Goal: Task Accomplishment & Management: Use online tool/utility

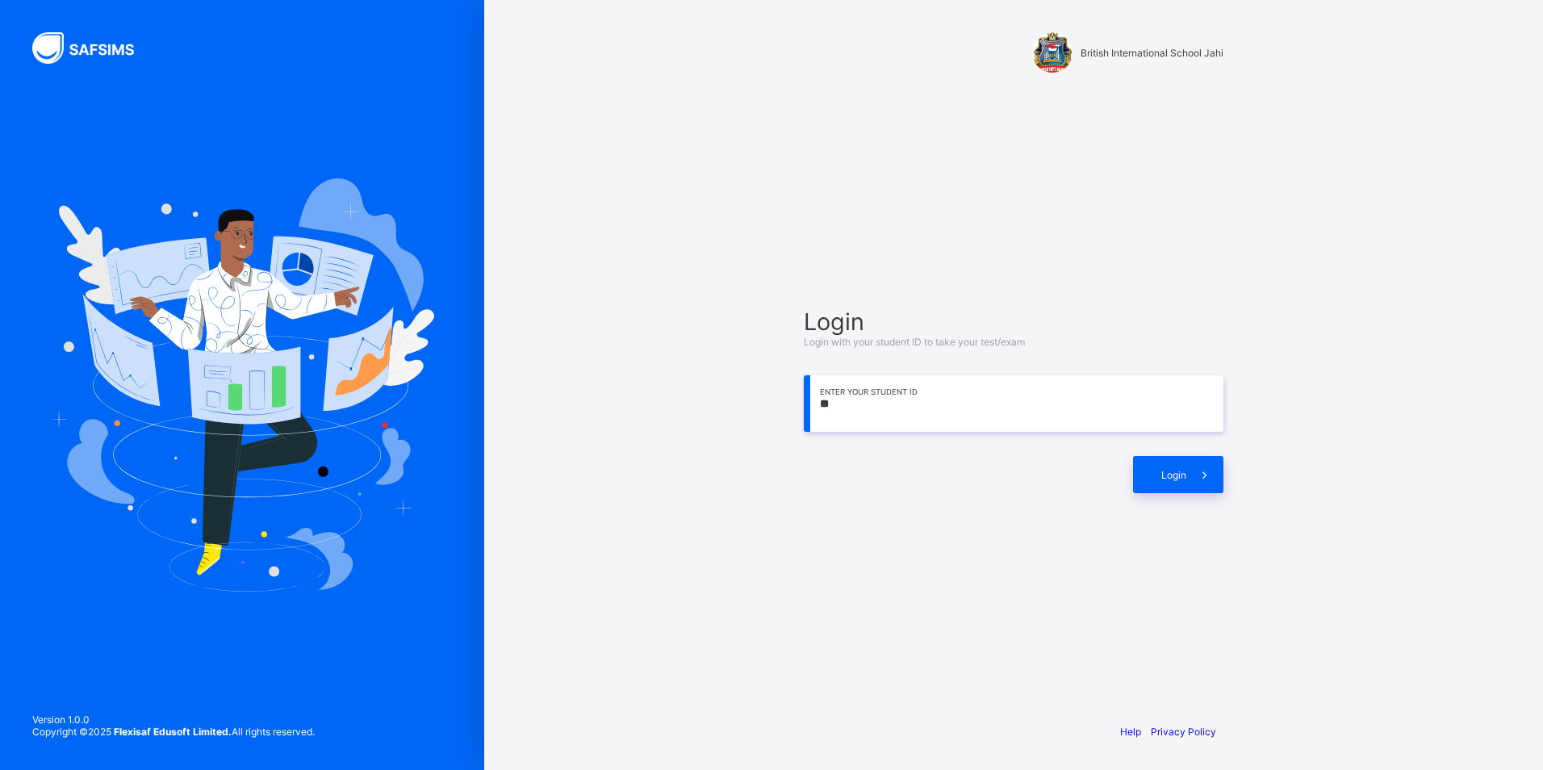
type input "*"
type input "**********"
click at [1148, 465] on div "Login" at bounding box center [1178, 474] width 90 height 37
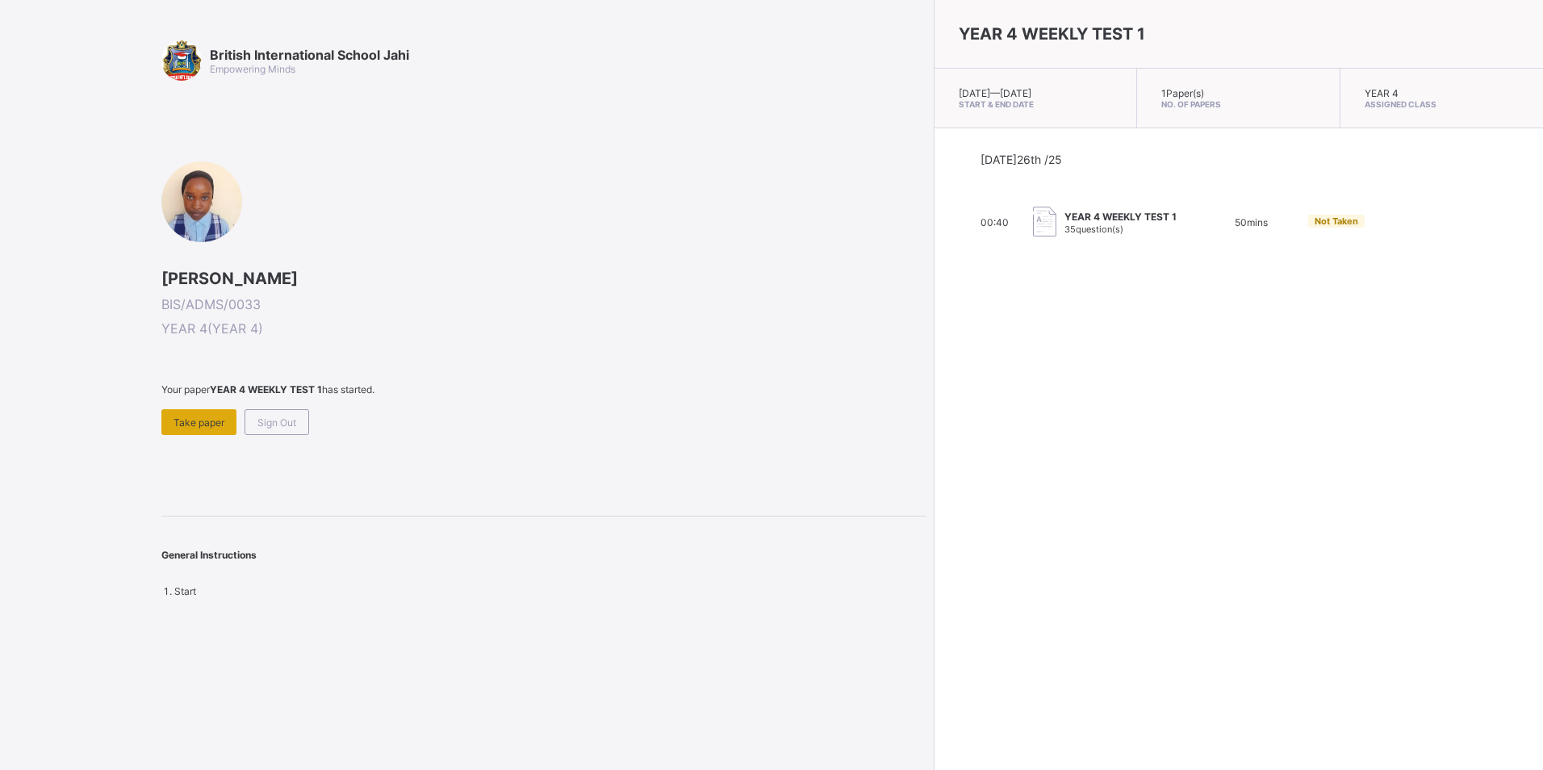
click at [224, 426] on span "Take paper" at bounding box center [199, 422] width 51 height 12
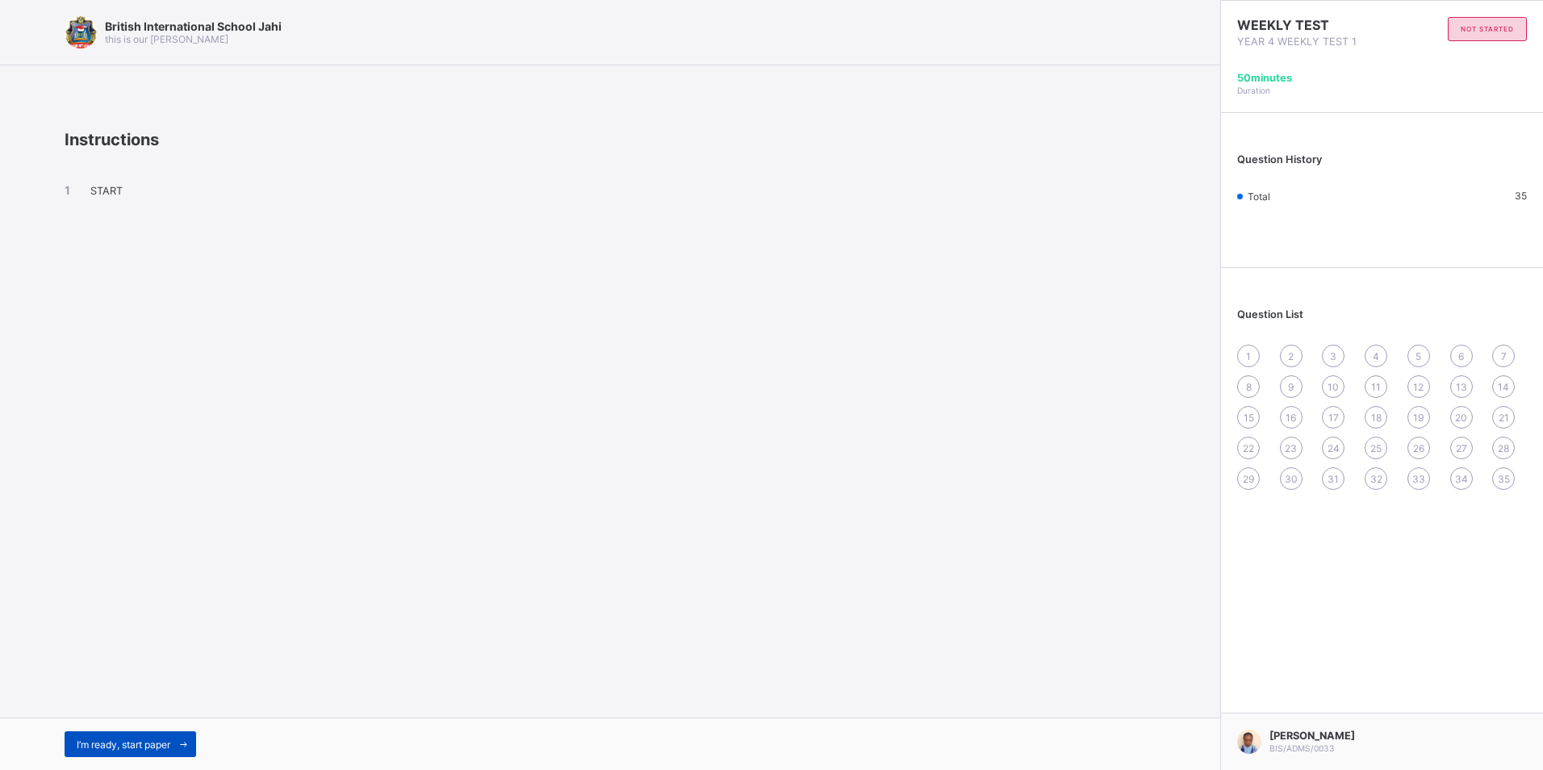
click at [135, 739] on span "I’m ready, start paper" at bounding box center [124, 745] width 94 height 12
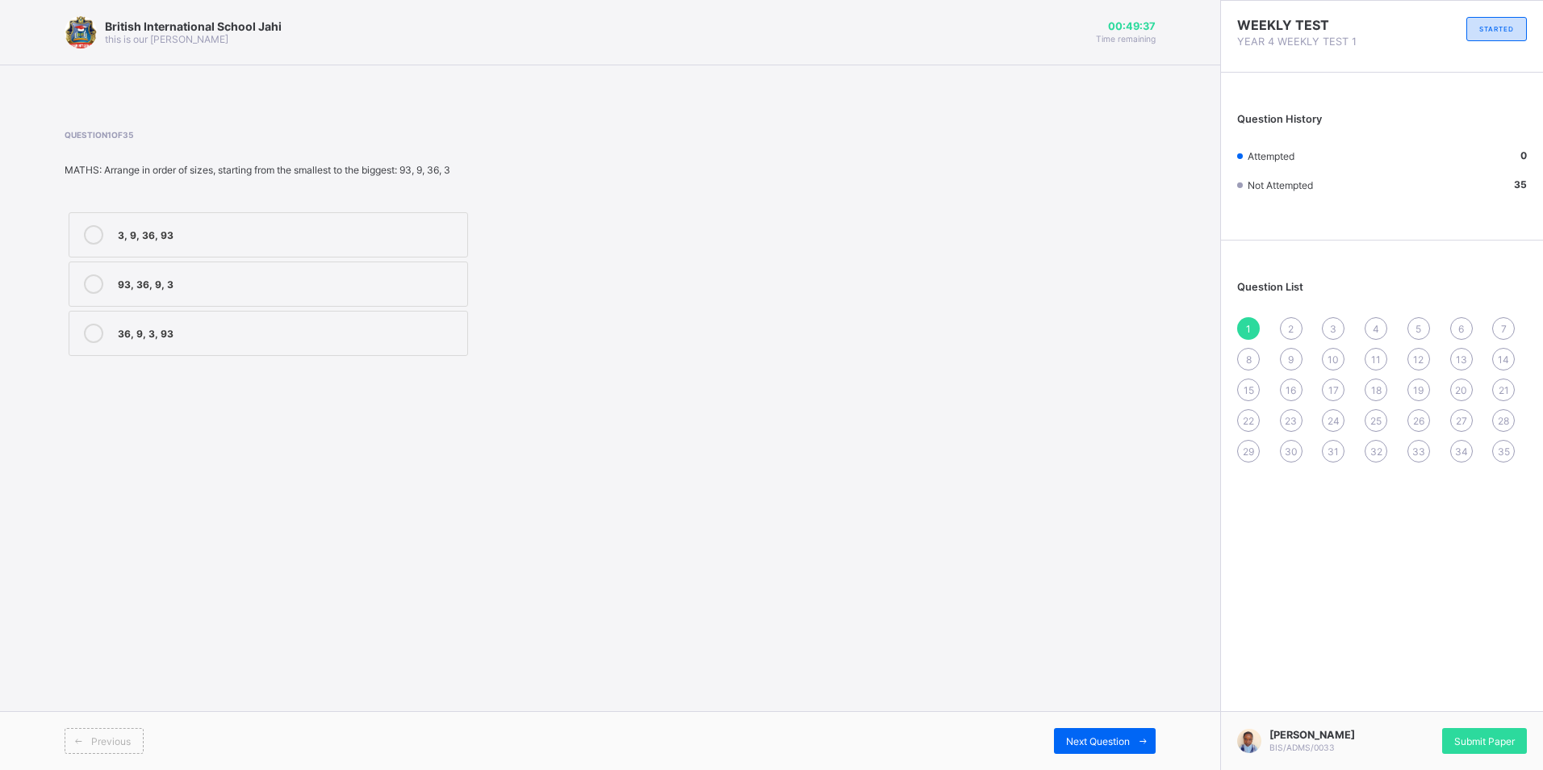
click at [231, 250] on label "3, 9, 36, 93" at bounding box center [269, 234] width 400 height 45
click at [1136, 746] on span at bounding box center [1143, 741] width 26 height 26
click at [149, 328] on div "XIII" at bounding box center [288, 332] width 341 height 16
click at [1120, 733] on div "Next Question" at bounding box center [1105, 741] width 102 height 26
click at [197, 294] on label "XV" at bounding box center [269, 284] width 400 height 45
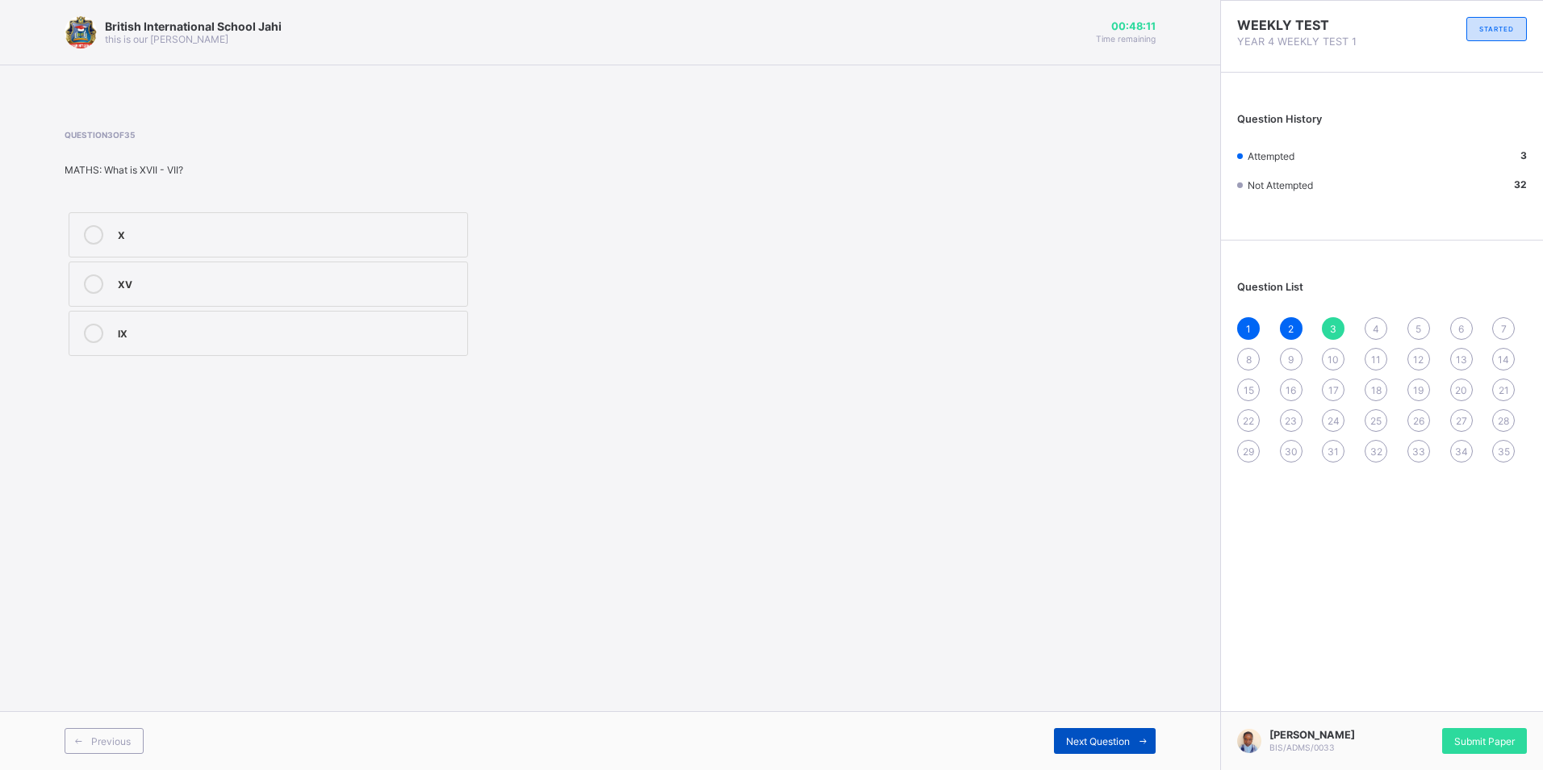
click at [1077, 736] on span "Next Question" at bounding box center [1098, 741] width 64 height 12
click at [434, 220] on label "2, 4, 7, 36" at bounding box center [269, 234] width 400 height 45
click at [1066, 743] on span "Next Question" at bounding box center [1098, 741] width 64 height 12
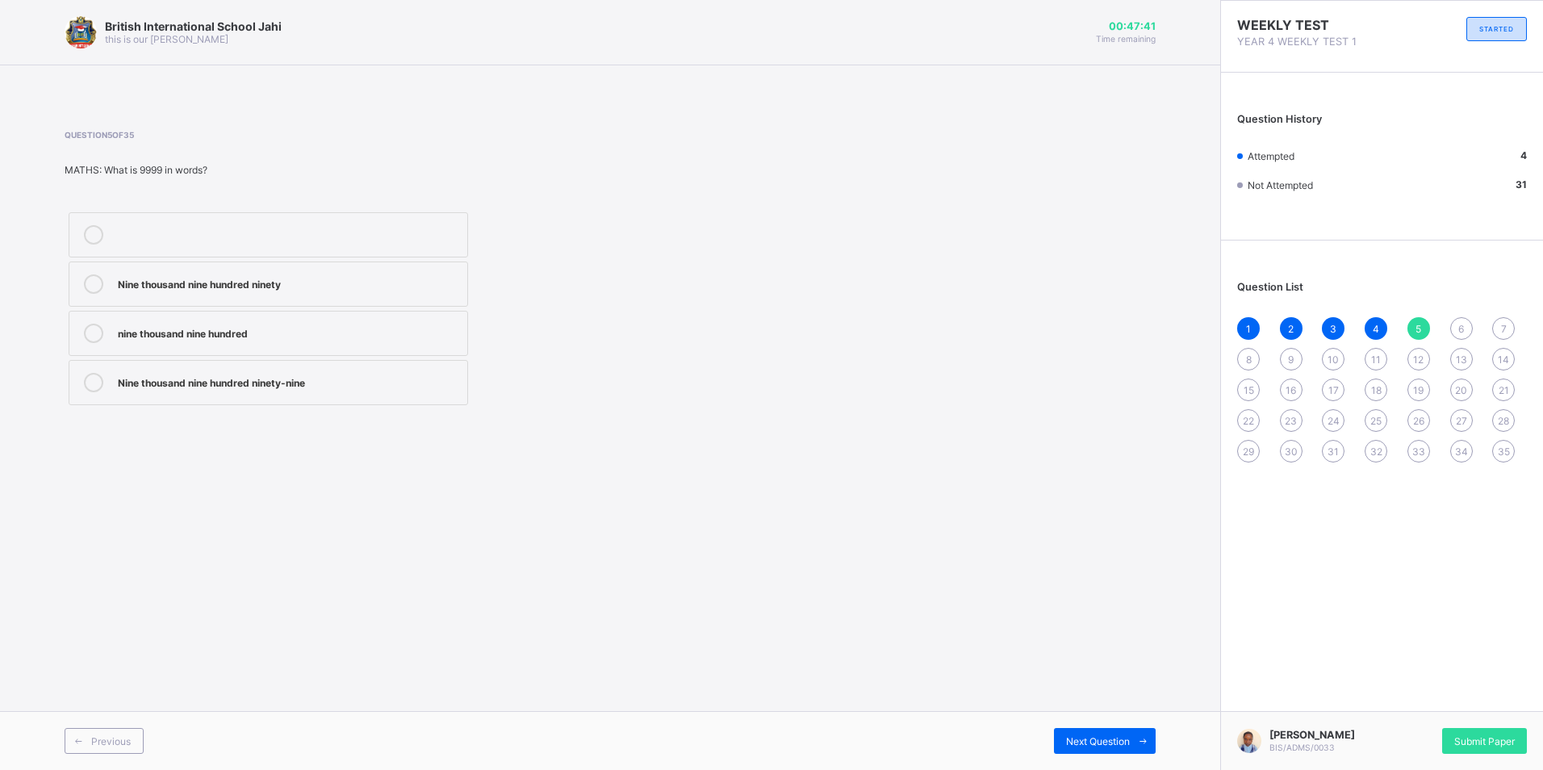
click at [346, 385] on div "Nine thousand nine hundred ninety-nine" at bounding box center [288, 381] width 341 height 16
click at [1118, 745] on span "Next Question" at bounding box center [1098, 741] width 64 height 12
click at [259, 332] on div "belief in only one [DEMOGRAPHIC_DATA]" at bounding box center [288, 332] width 341 height 16
click at [1125, 751] on div "Next Question" at bounding box center [1105, 741] width 102 height 26
click at [296, 276] on div "belief in angels" at bounding box center [288, 282] width 341 height 16
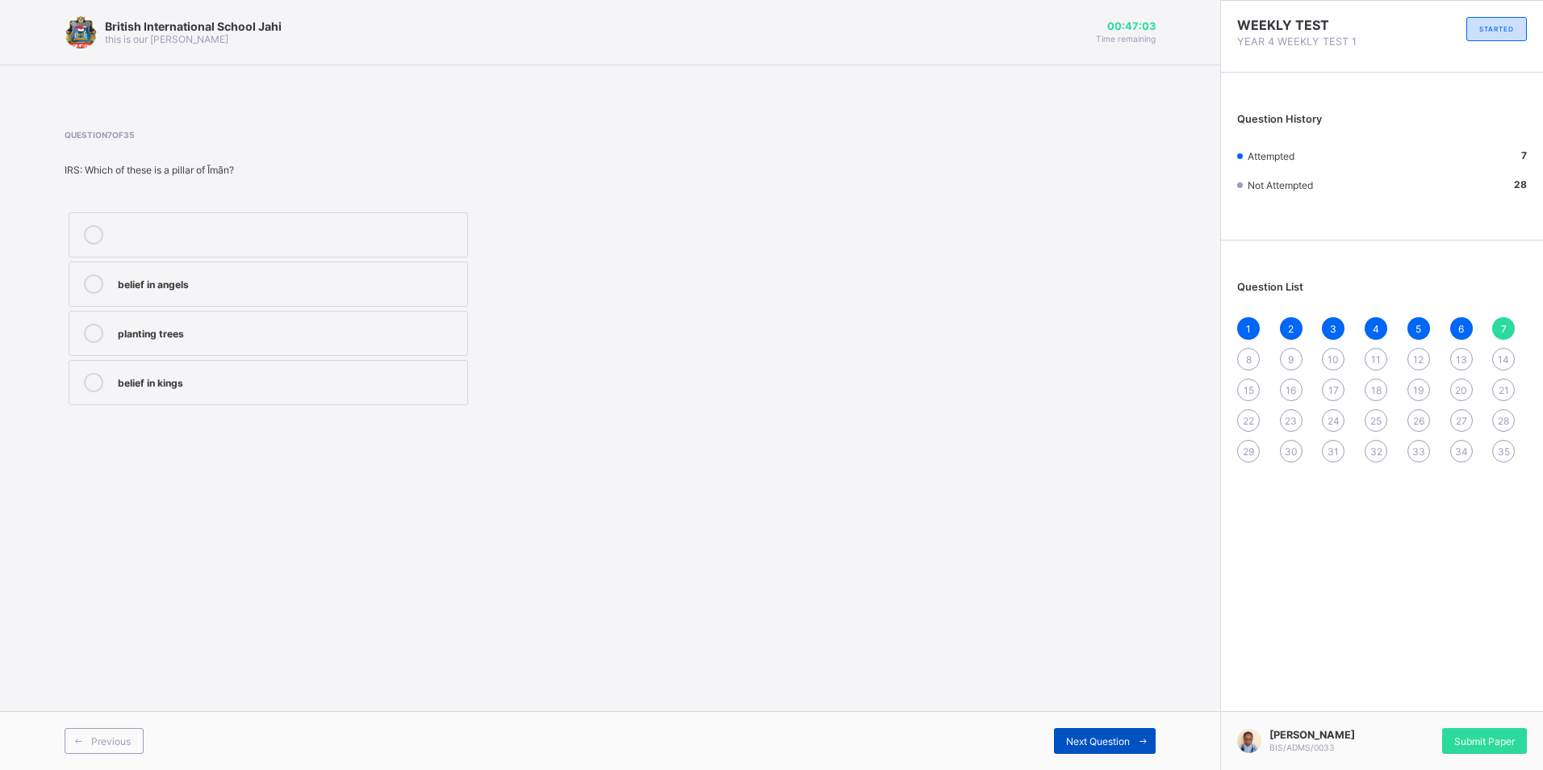
click at [1078, 735] on span "Next Question" at bounding box center [1098, 741] width 64 height 12
click at [318, 339] on div "faith or belief in [DEMOGRAPHIC_DATA]" at bounding box center [288, 332] width 341 height 16
click at [1145, 742] on icon at bounding box center [1143, 741] width 12 height 10
click at [361, 335] on div "Praying (Salah)" at bounding box center [288, 332] width 341 height 16
click at [1114, 750] on div "Next Question" at bounding box center [1105, 741] width 102 height 26
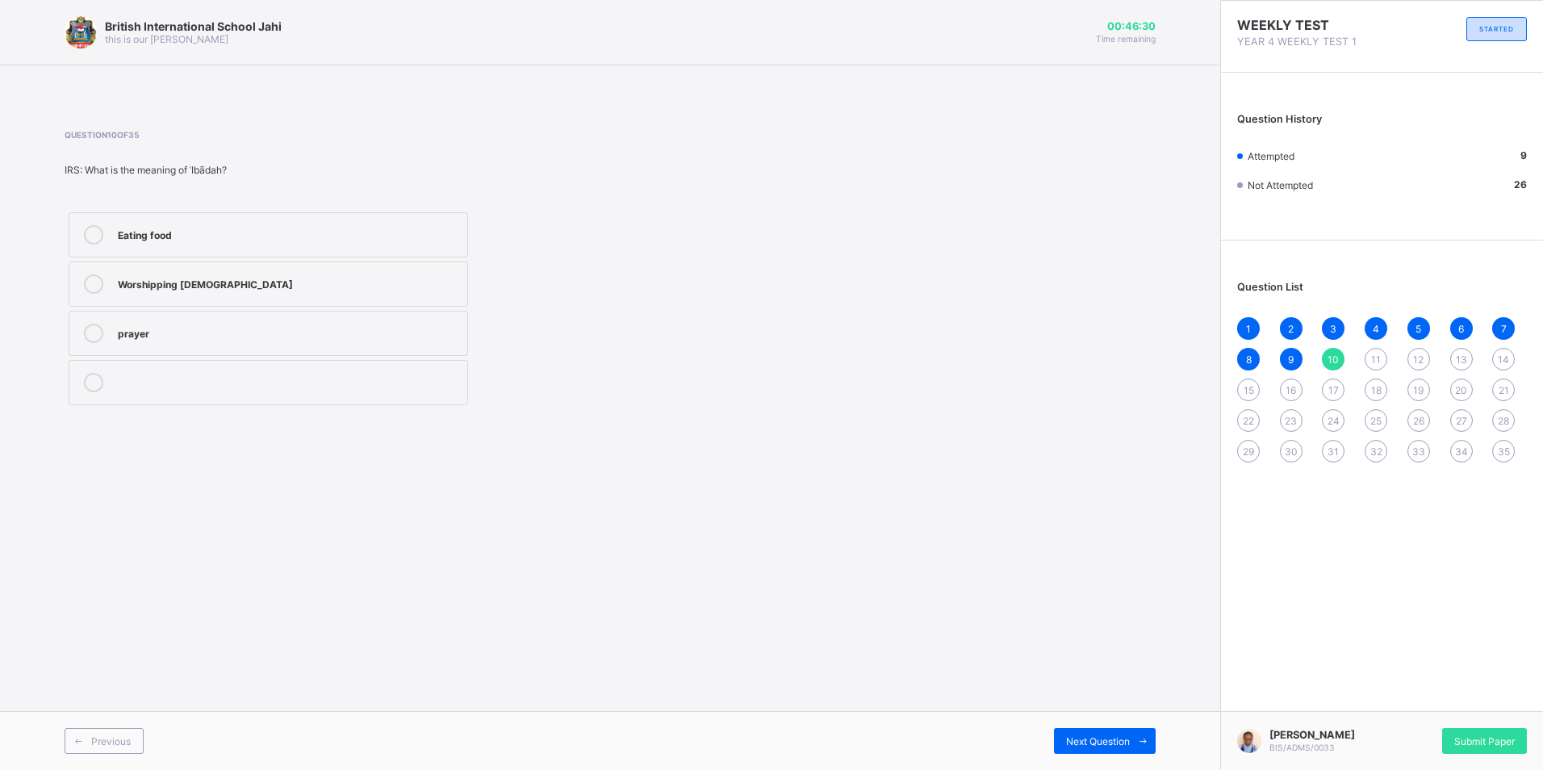
click at [1291, 361] on span "9" at bounding box center [1291, 360] width 6 height 12
click at [1342, 355] on div "10" at bounding box center [1333, 359] width 23 height 23
click at [418, 291] on div "Worshipping [DEMOGRAPHIC_DATA]" at bounding box center [288, 283] width 341 height 19
click at [1128, 744] on span "Next Question" at bounding box center [1098, 741] width 64 height 12
click at [448, 243] on div "True" at bounding box center [288, 234] width 341 height 19
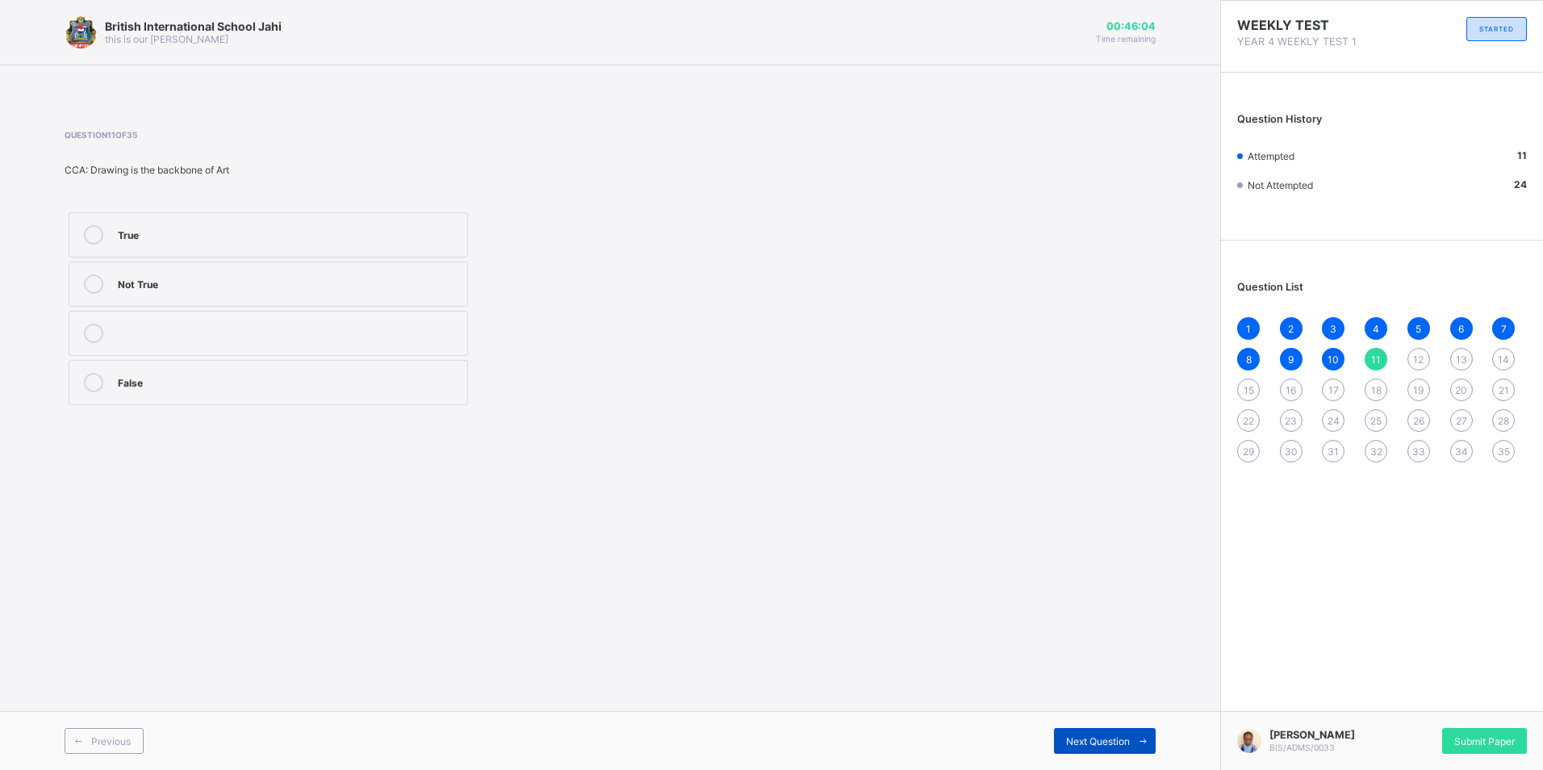
click at [1133, 739] on span at bounding box center [1143, 741] width 26 height 26
click at [253, 273] on label "Music" at bounding box center [269, 284] width 400 height 45
click at [1119, 752] on div "Next Question" at bounding box center [1105, 741] width 102 height 26
click at [320, 322] on label "Nylon" at bounding box center [269, 333] width 400 height 45
click at [188, 270] on label "Clay" at bounding box center [269, 284] width 400 height 45
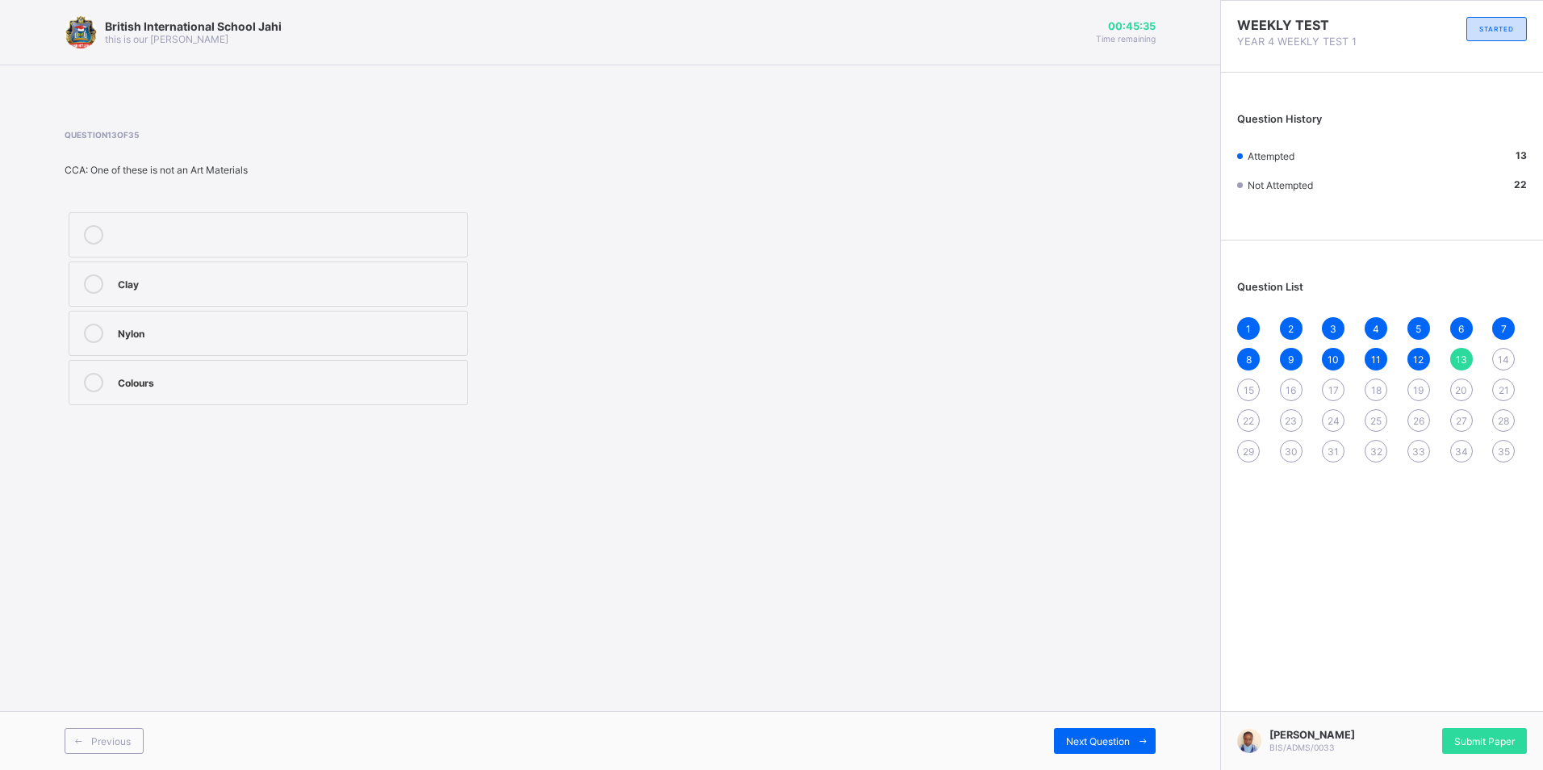
click at [181, 330] on div "Nylon" at bounding box center [288, 332] width 341 height 16
click at [211, 313] on div "Clay Nylon Colours" at bounding box center [269, 308] width 408 height 201
drag, startPoint x: 211, startPoint y: 313, endPoint x: 322, endPoint y: 288, distance: 114.2
click at [322, 288] on div "Clay" at bounding box center [288, 282] width 341 height 16
click at [175, 502] on div "British International School Jahi this is our motton 00:45:24 Time remaining Qu…" at bounding box center [610, 385] width 1220 height 770
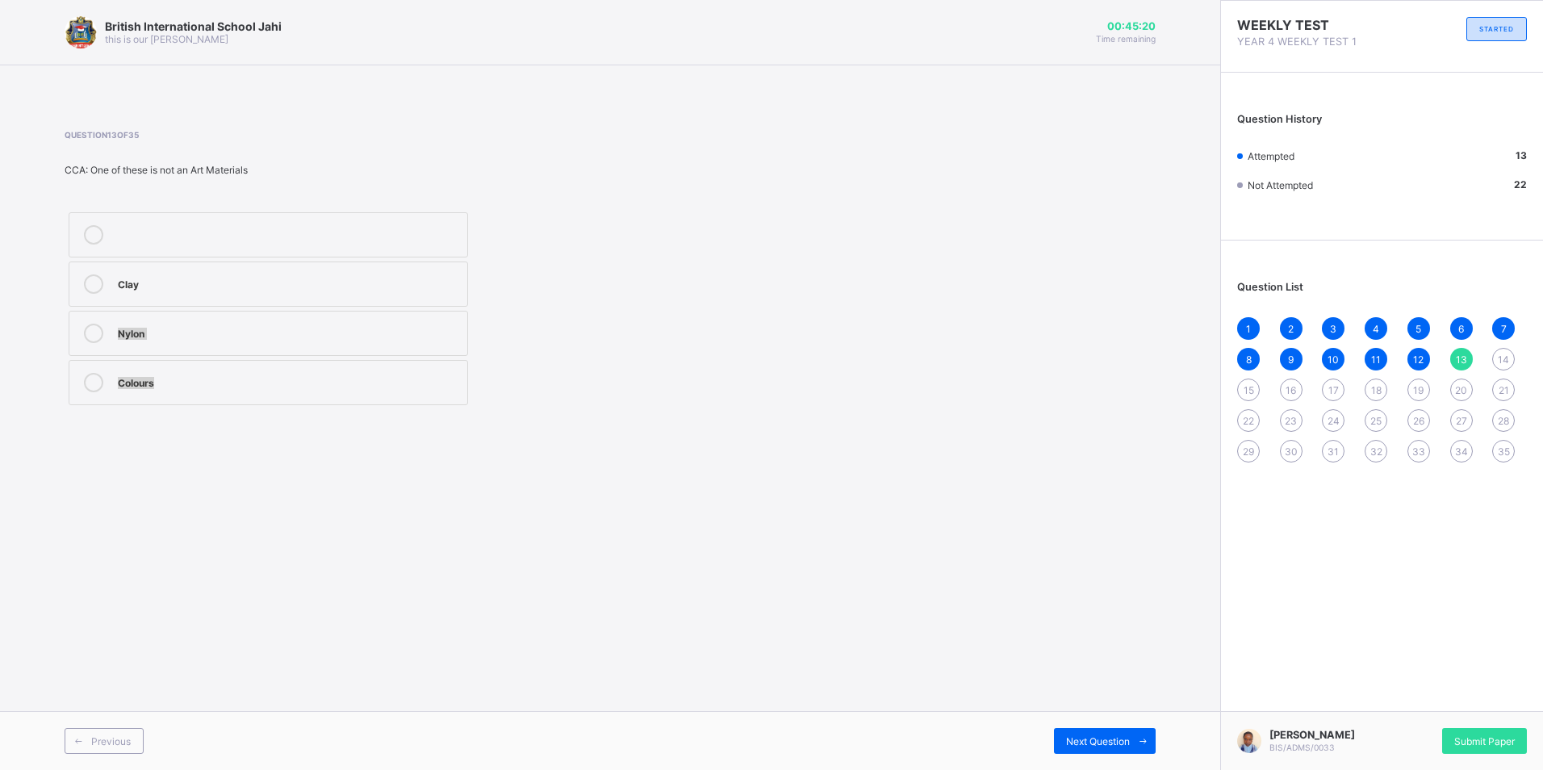
click at [579, 434] on div "British International School Jahi this is our motton 00:45:20 Time remaining Qu…" at bounding box center [610, 385] width 1220 height 770
click at [1108, 747] on div "Next Question" at bounding box center [1105, 741] width 102 height 26
click at [169, 356] on div "dancing Fighting acting" at bounding box center [269, 308] width 408 height 201
click at [165, 337] on div "Fighting" at bounding box center [288, 332] width 341 height 16
click at [1137, 769] on div "Previous Next Question" at bounding box center [610, 740] width 1220 height 59
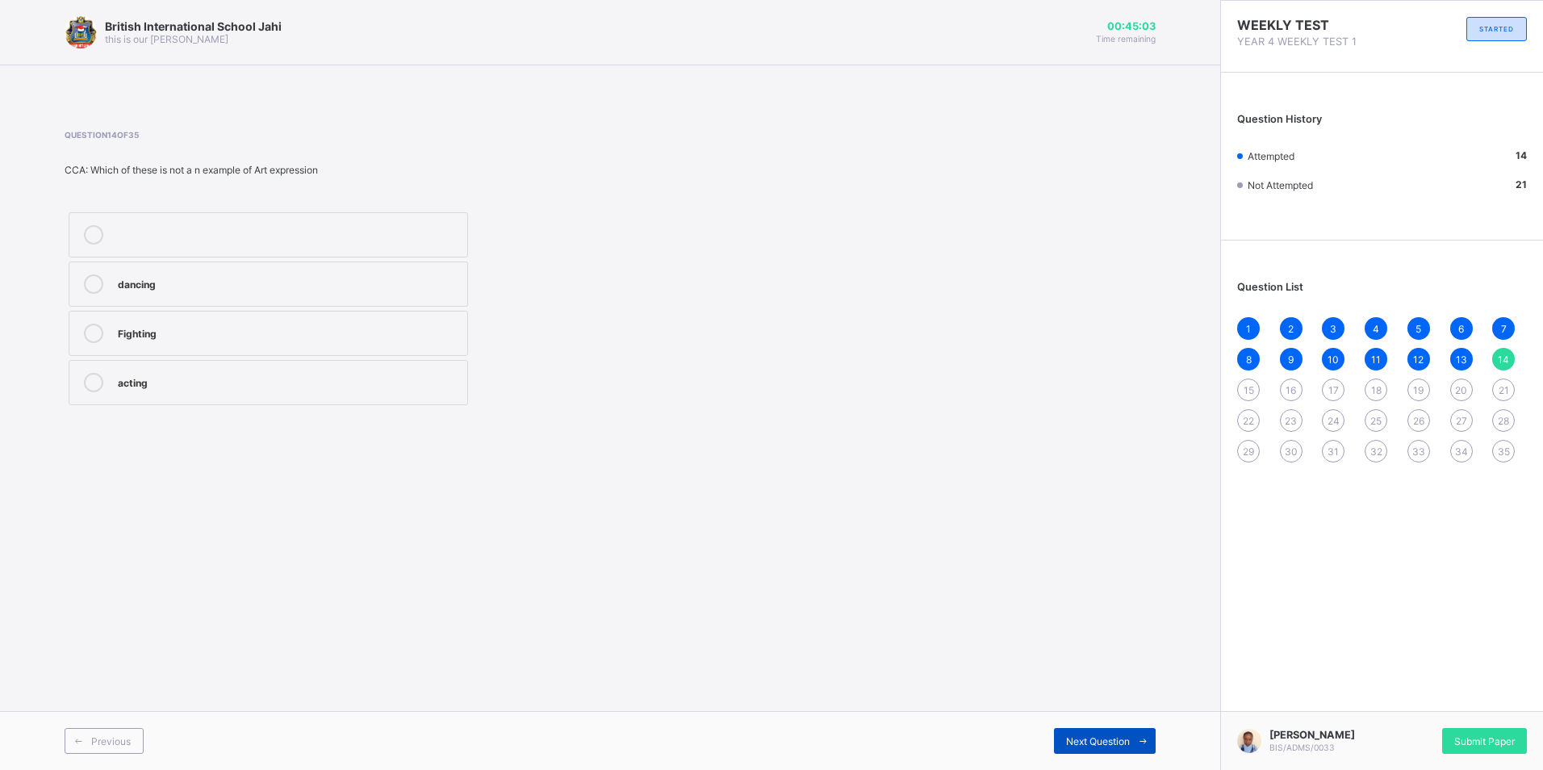
click at [1137, 746] on icon at bounding box center [1143, 741] width 12 height 10
click at [188, 387] on div "dance" at bounding box center [288, 381] width 341 height 16
click at [1137, 723] on div "Previous Next Question" at bounding box center [610, 740] width 1220 height 59
drag, startPoint x: 1137, startPoint y: 735, endPoint x: 1147, endPoint y: 747, distance: 15.5
click at [1142, 743] on icon at bounding box center [1143, 741] width 12 height 10
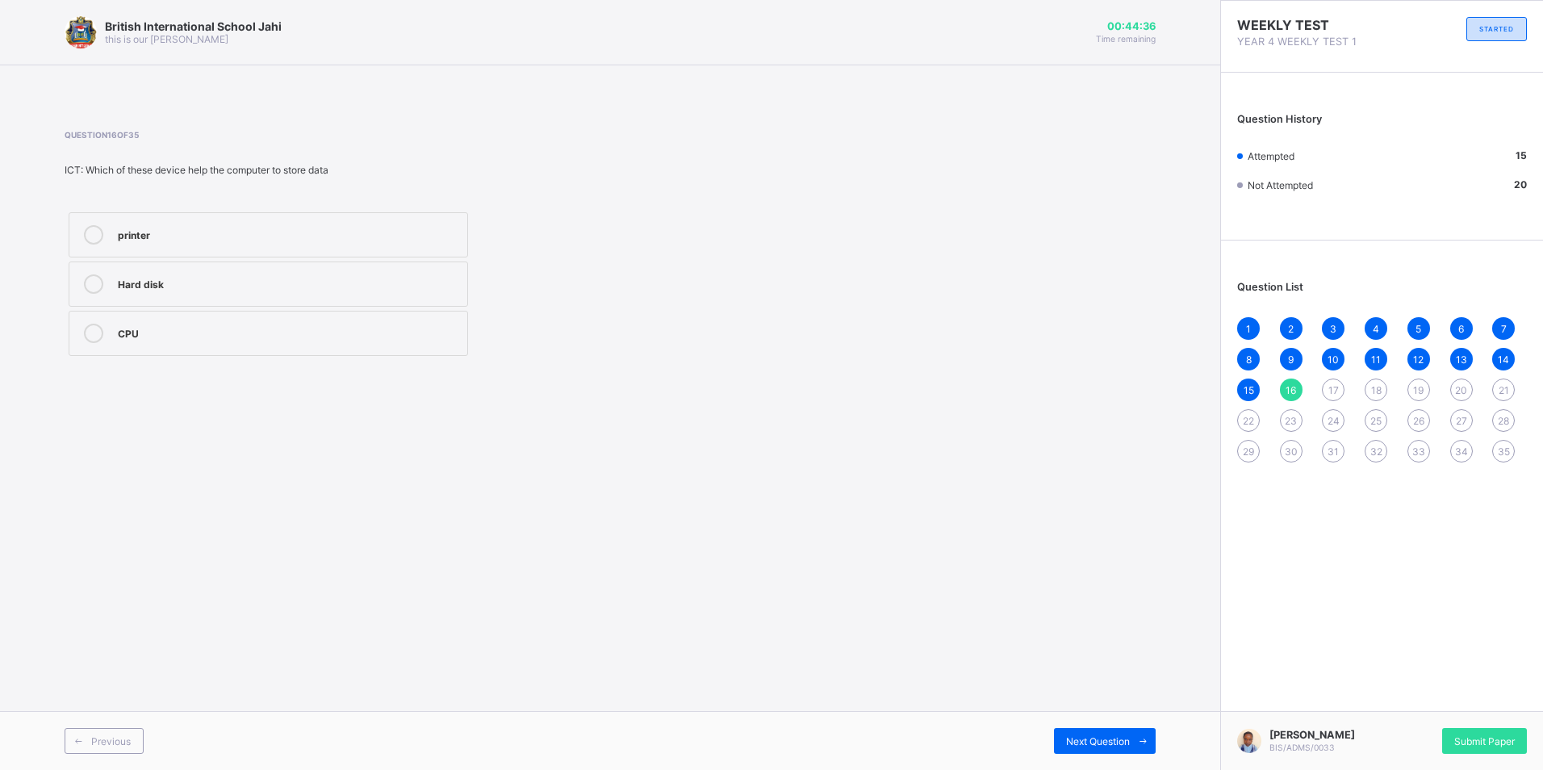
click at [384, 333] on div "CPU" at bounding box center [288, 332] width 341 height 16
click at [1140, 742] on icon at bounding box center [1143, 741] width 12 height 10
click at [290, 237] on div "CPU" at bounding box center [288, 233] width 341 height 16
click at [1064, 732] on div "Next Question" at bounding box center [1105, 741] width 102 height 26
click at [212, 289] on div "marvis beacon" at bounding box center [288, 282] width 341 height 16
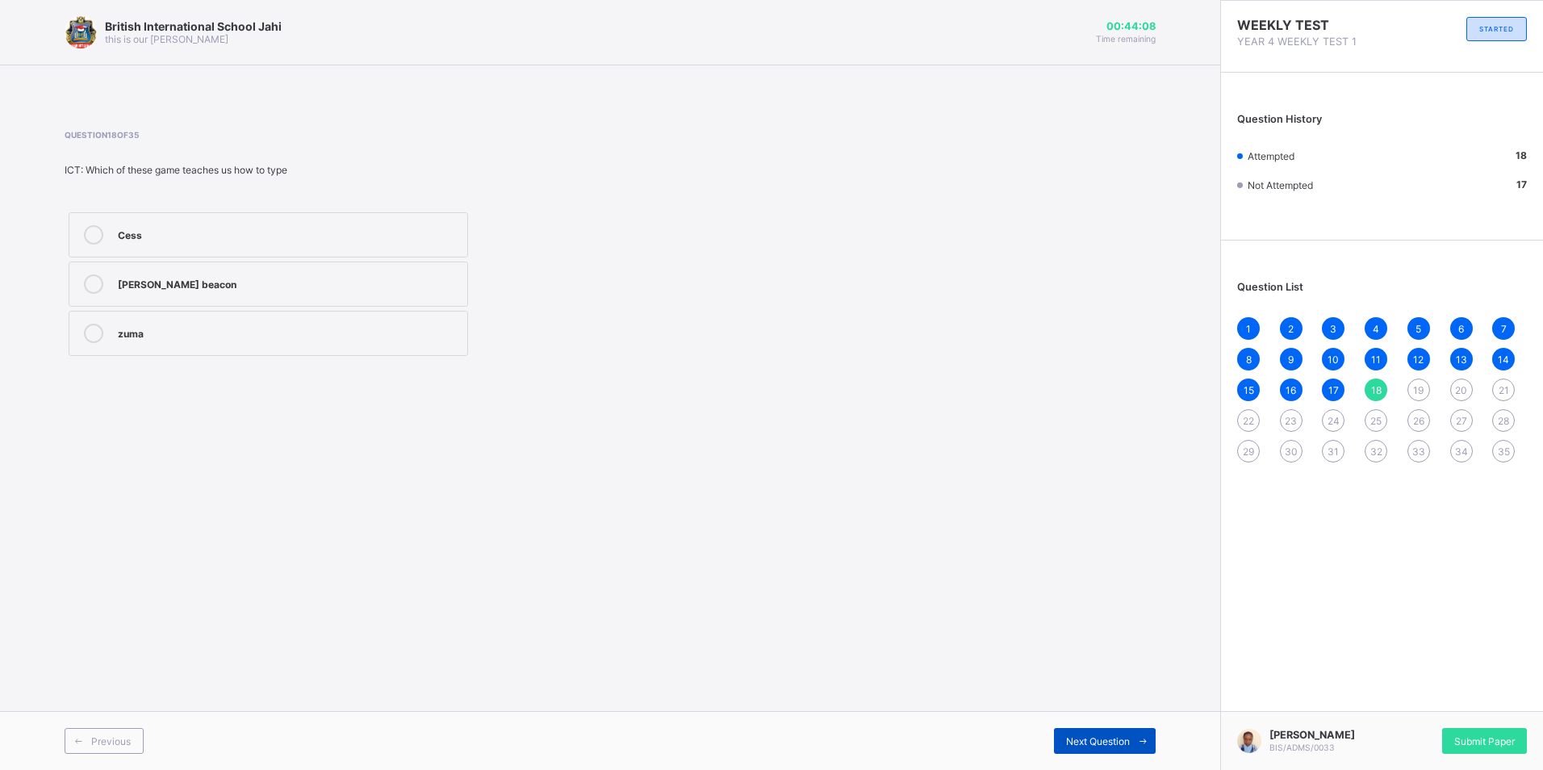
click at [1133, 740] on span at bounding box center [1143, 741] width 26 height 26
click at [1119, 743] on span "Next Question" at bounding box center [1098, 741] width 64 height 12
click at [1130, 737] on span at bounding box center [1143, 741] width 26 height 26
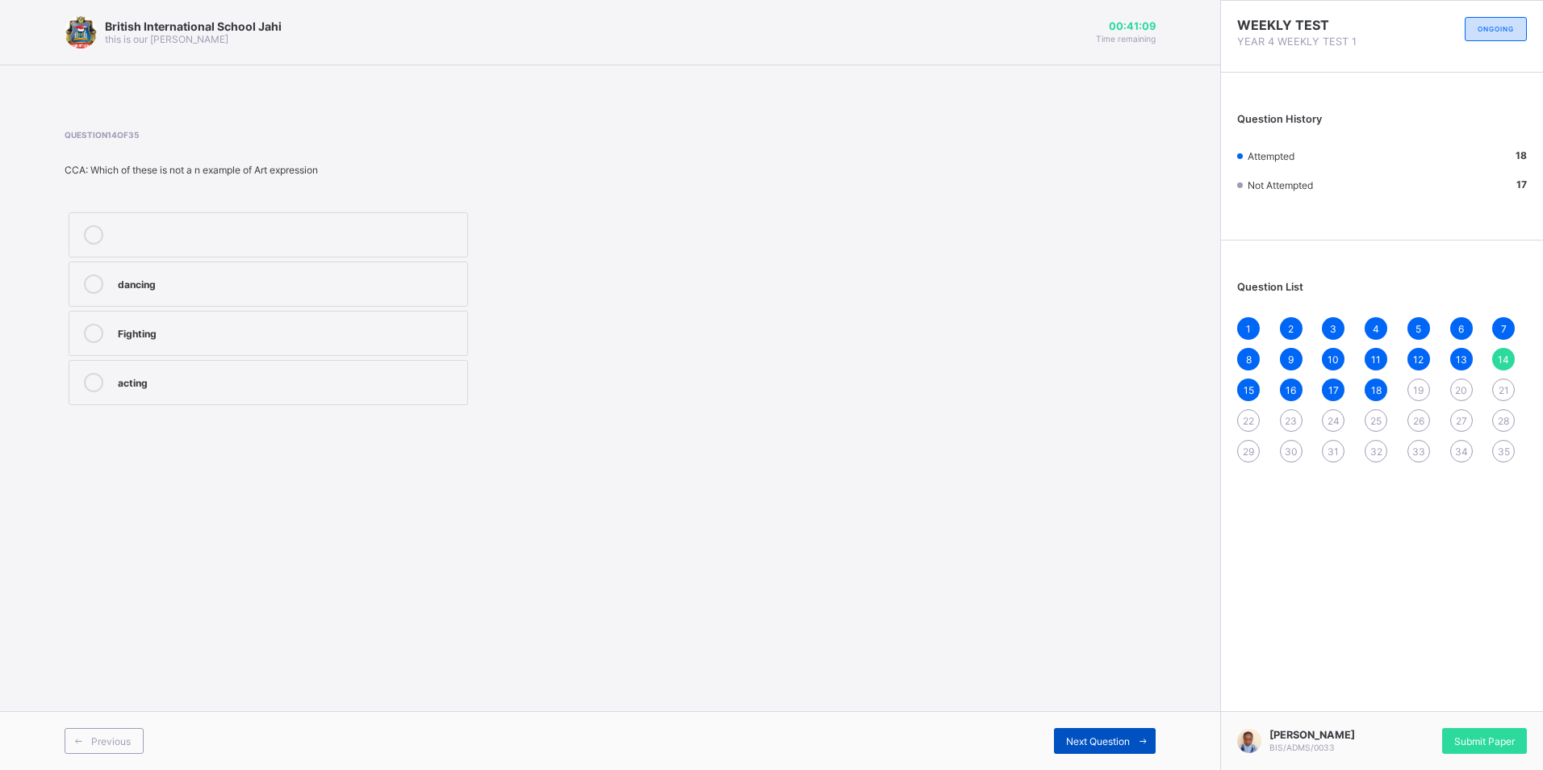
click at [1130, 737] on span at bounding box center [1143, 741] width 26 height 26
click at [1132, 736] on span at bounding box center [1143, 741] width 26 height 26
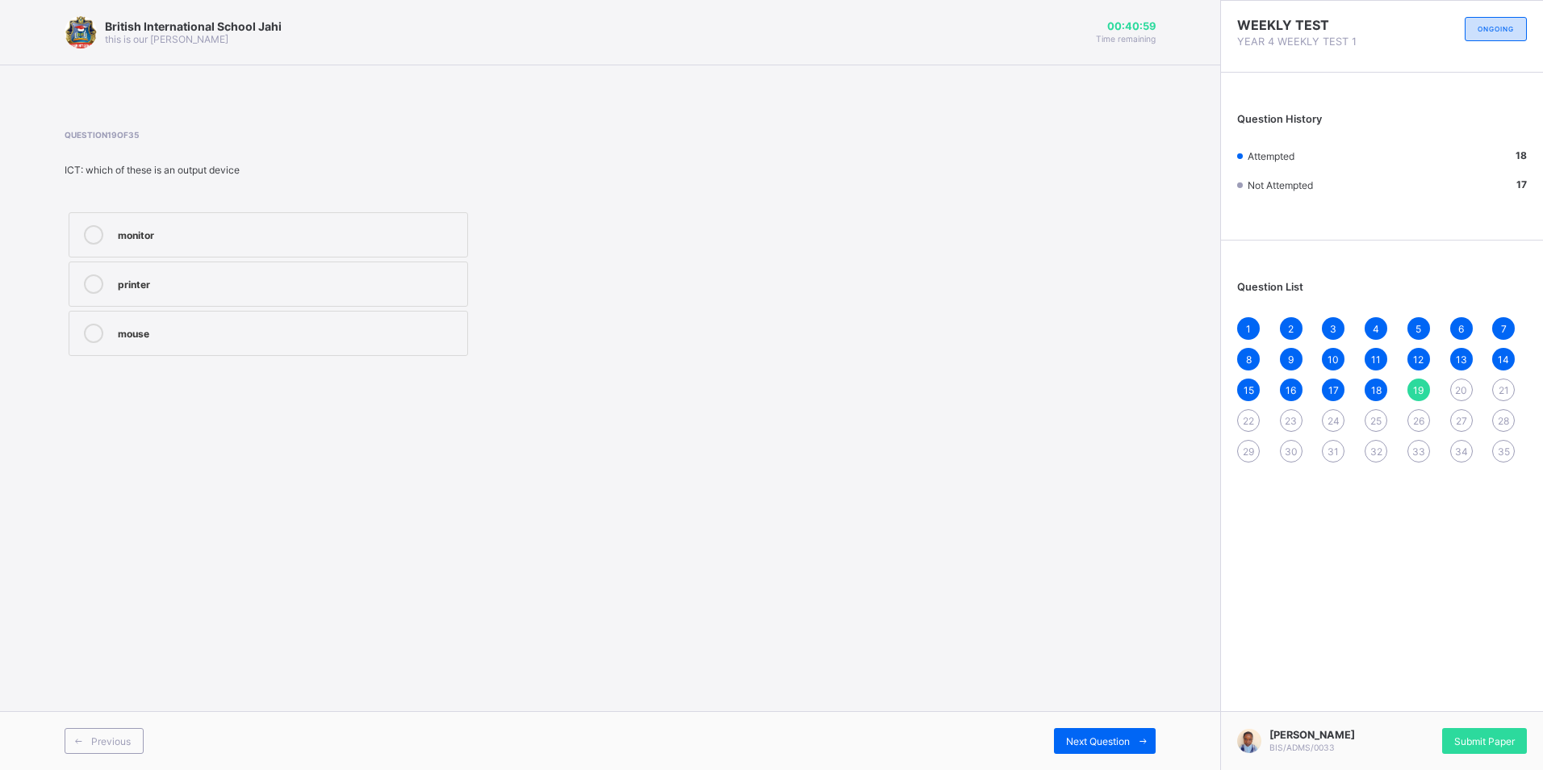
click at [148, 281] on div "printer" at bounding box center [288, 282] width 341 height 16
click at [1120, 743] on span "Next Question" at bounding box center [1098, 741] width 64 height 12
click at [280, 291] on div "4" at bounding box center [288, 283] width 341 height 19
click at [1137, 741] on icon at bounding box center [1143, 741] width 12 height 10
click at [81, 291] on div at bounding box center [93, 283] width 32 height 19
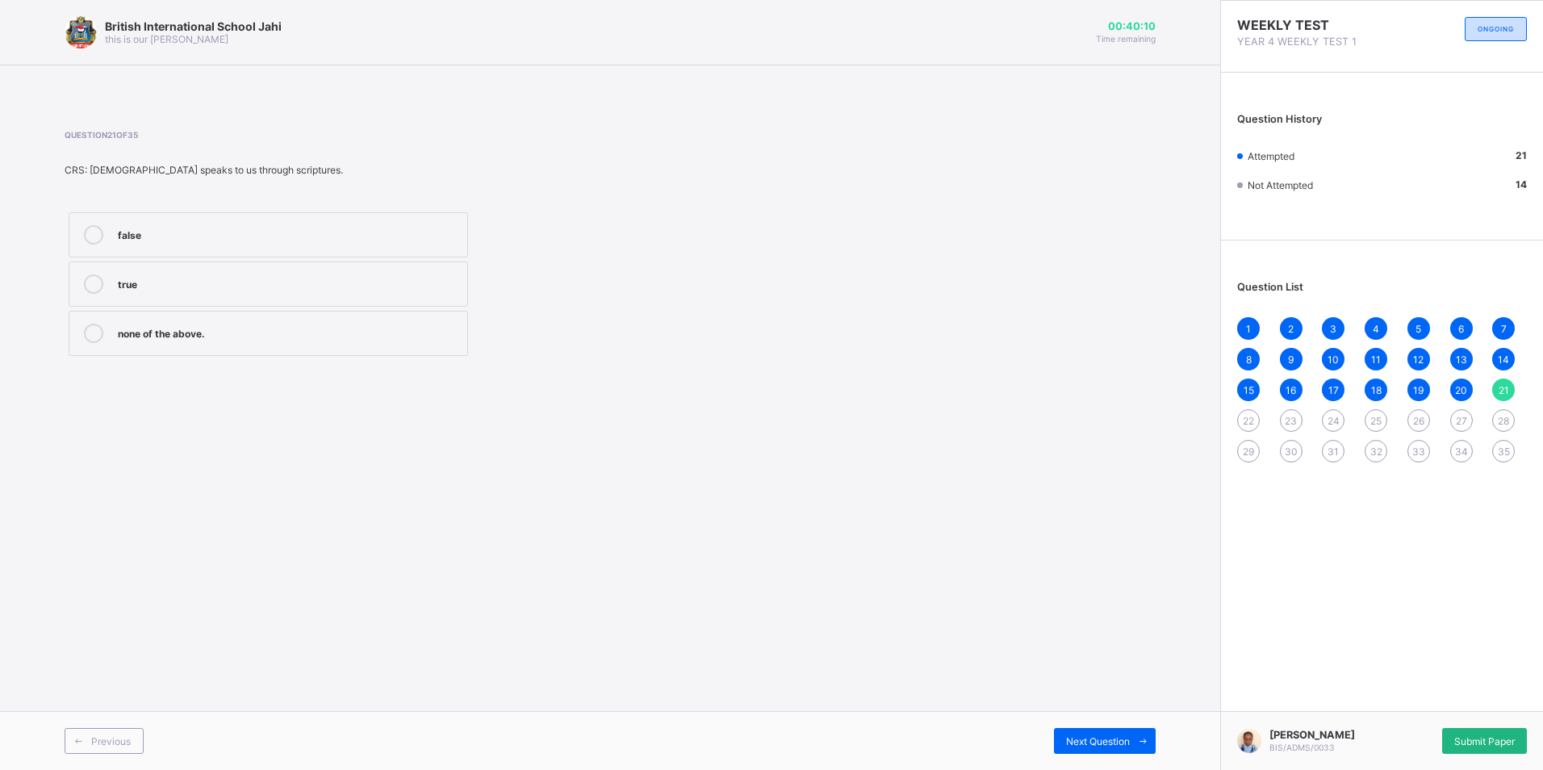
click at [1475, 735] on span "Submit Paper" at bounding box center [1484, 741] width 61 height 12
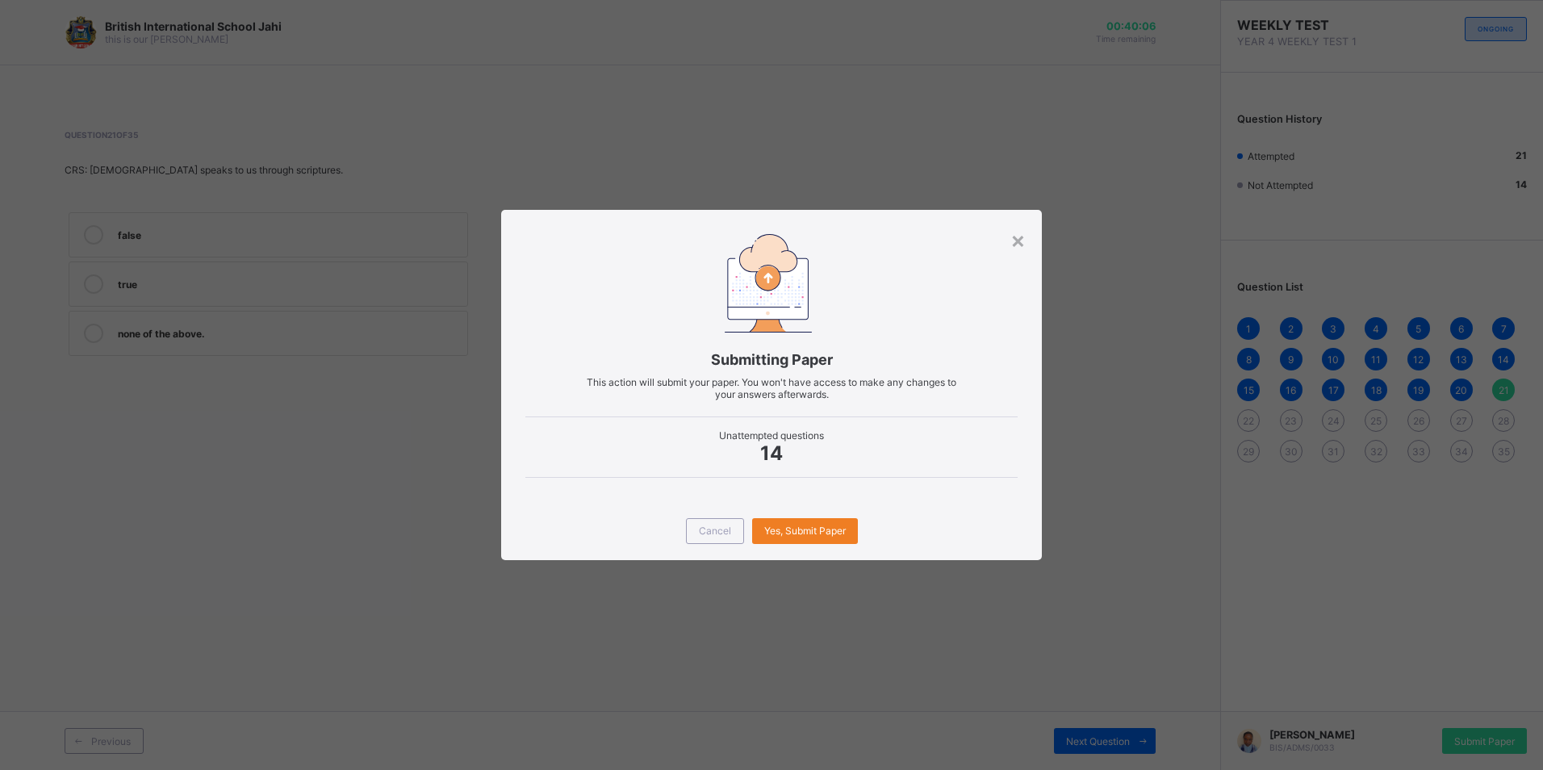
click at [349, 441] on div "× Submitting Paper This action will submit your paper. You won't have access to…" at bounding box center [771, 385] width 1543 height 770
click at [718, 529] on span "Cancel" at bounding box center [715, 531] width 32 height 12
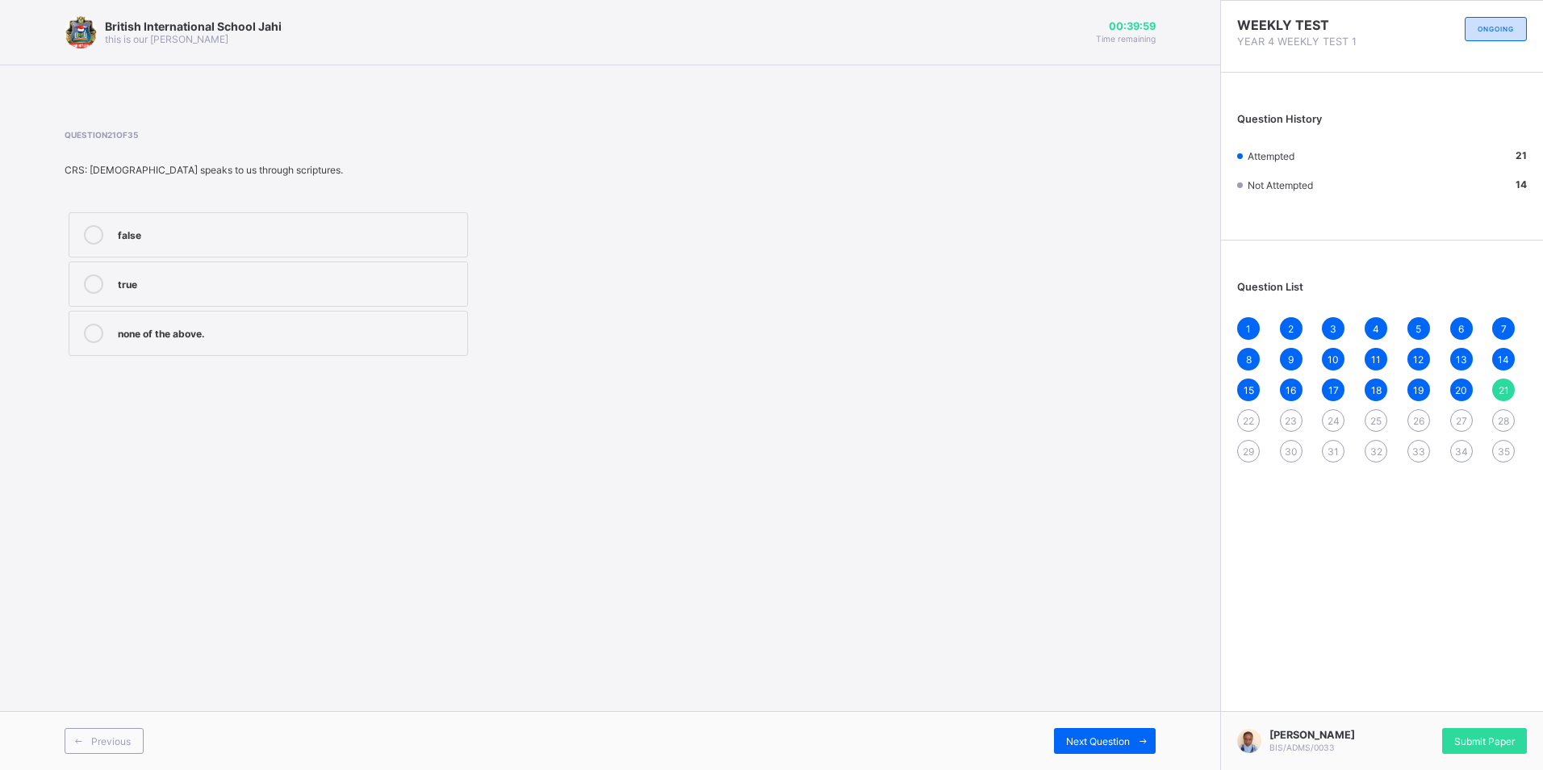
click at [1371, 425] on span "25" at bounding box center [1375, 421] width 11 height 12
click at [1416, 425] on span "26" at bounding box center [1418, 421] width 11 height 12
click at [145, 228] on div "shouted" at bounding box center [288, 233] width 341 height 16
click at [1070, 734] on div "Next Question" at bounding box center [1105, 741] width 102 height 26
click at [201, 234] on div "roasted" at bounding box center [288, 233] width 341 height 16
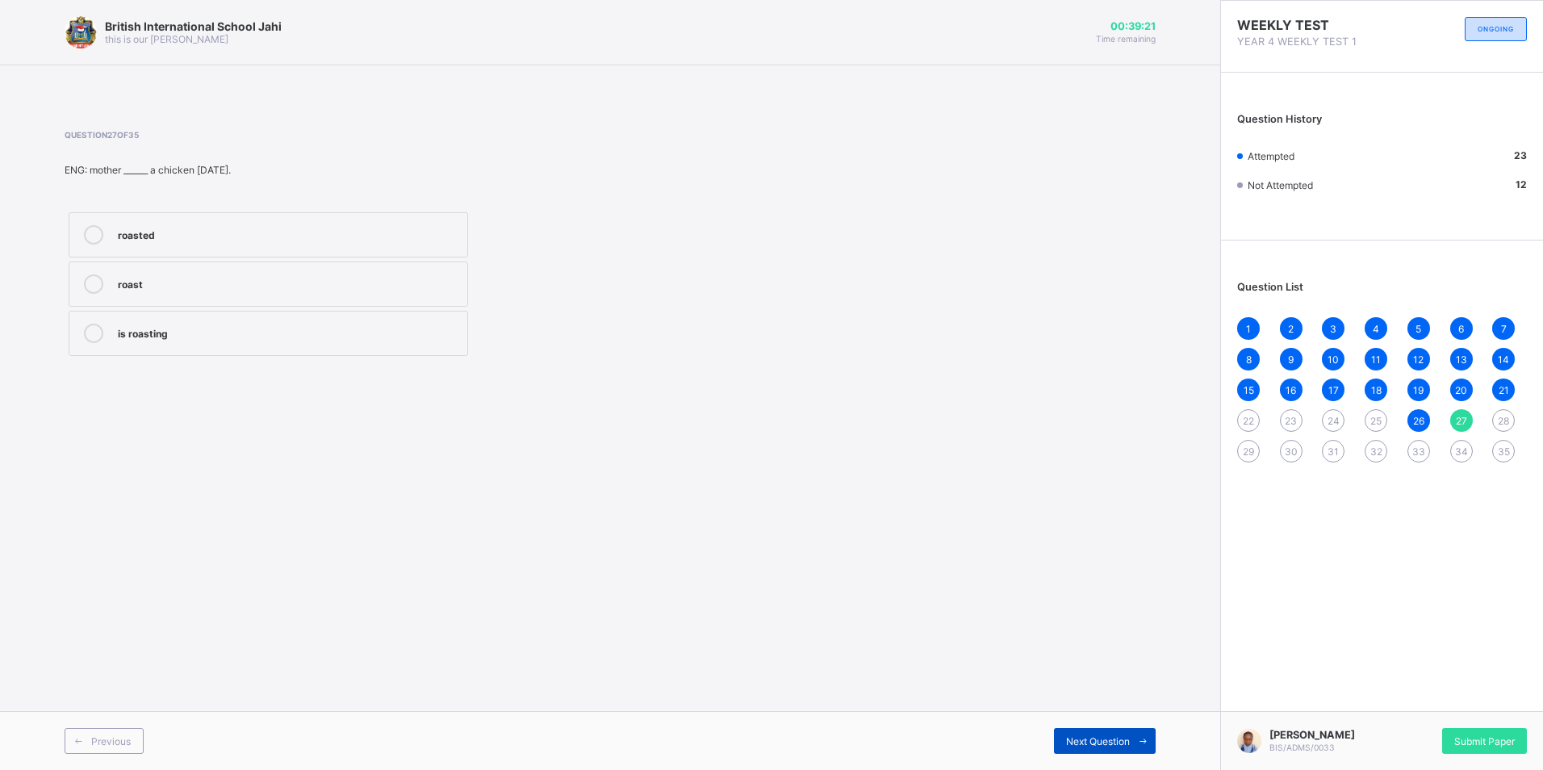
click at [1087, 743] on span "Next Question" at bounding box center [1098, 741] width 64 height 12
click at [178, 267] on label "know" at bounding box center [269, 284] width 400 height 45
click at [1061, 747] on div "Next Question" at bounding box center [1105, 741] width 102 height 26
click at [160, 237] on div "leave" at bounding box center [288, 233] width 341 height 16
click at [1099, 747] on div "Next Question" at bounding box center [1105, 741] width 102 height 26
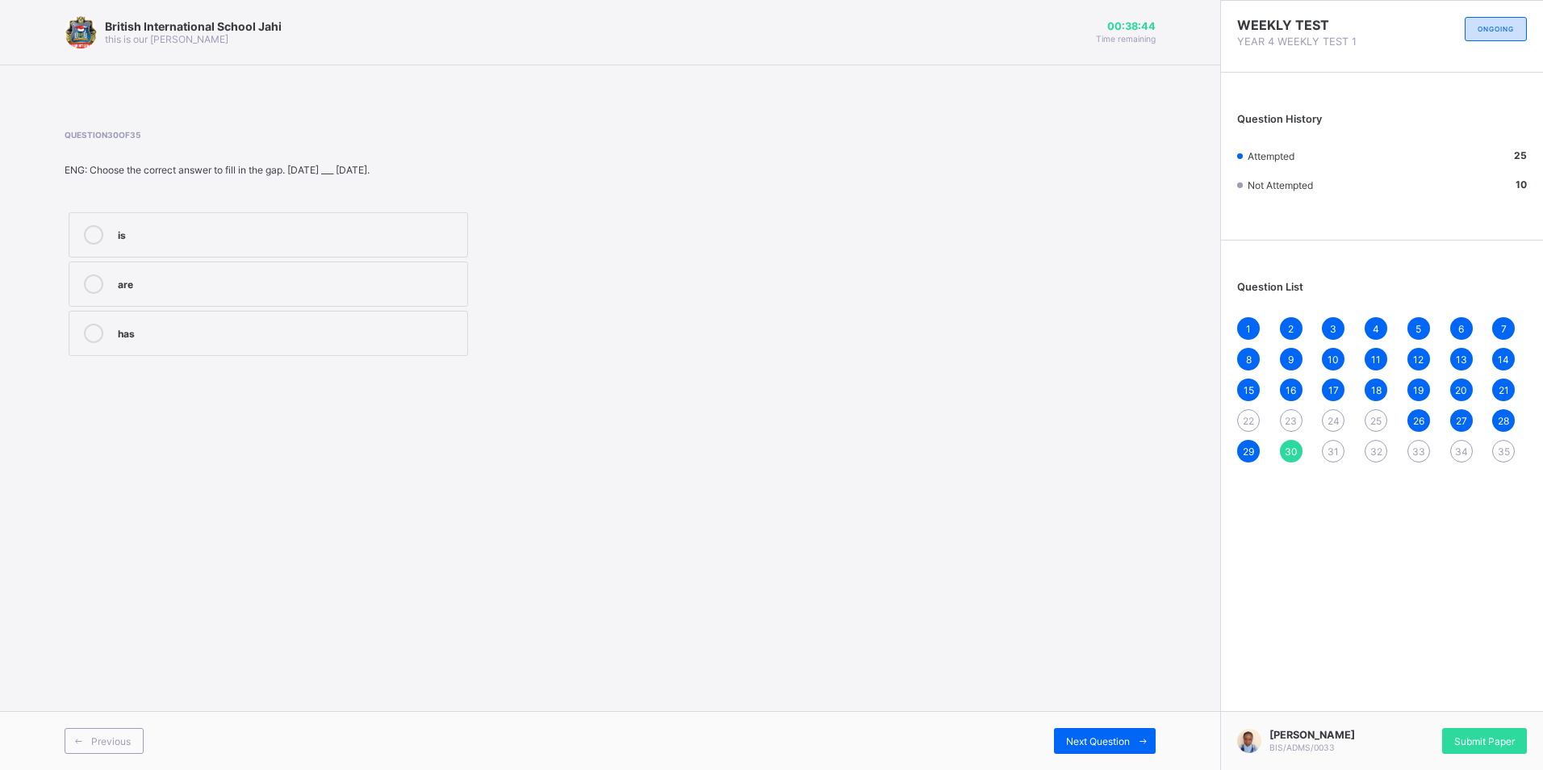
click at [213, 232] on div "is" at bounding box center [288, 233] width 341 height 16
click at [1054, 743] on div "Next Question" at bounding box center [1105, 741] width 102 height 26
drag, startPoint x: 245, startPoint y: 283, endPoint x: 258, endPoint y: 278, distance: 13.8
click at [252, 282] on div "Running" at bounding box center [288, 282] width 341 height 16
click at [1150, 746] on span at bounding box center [1143, 741] width 26 height 26
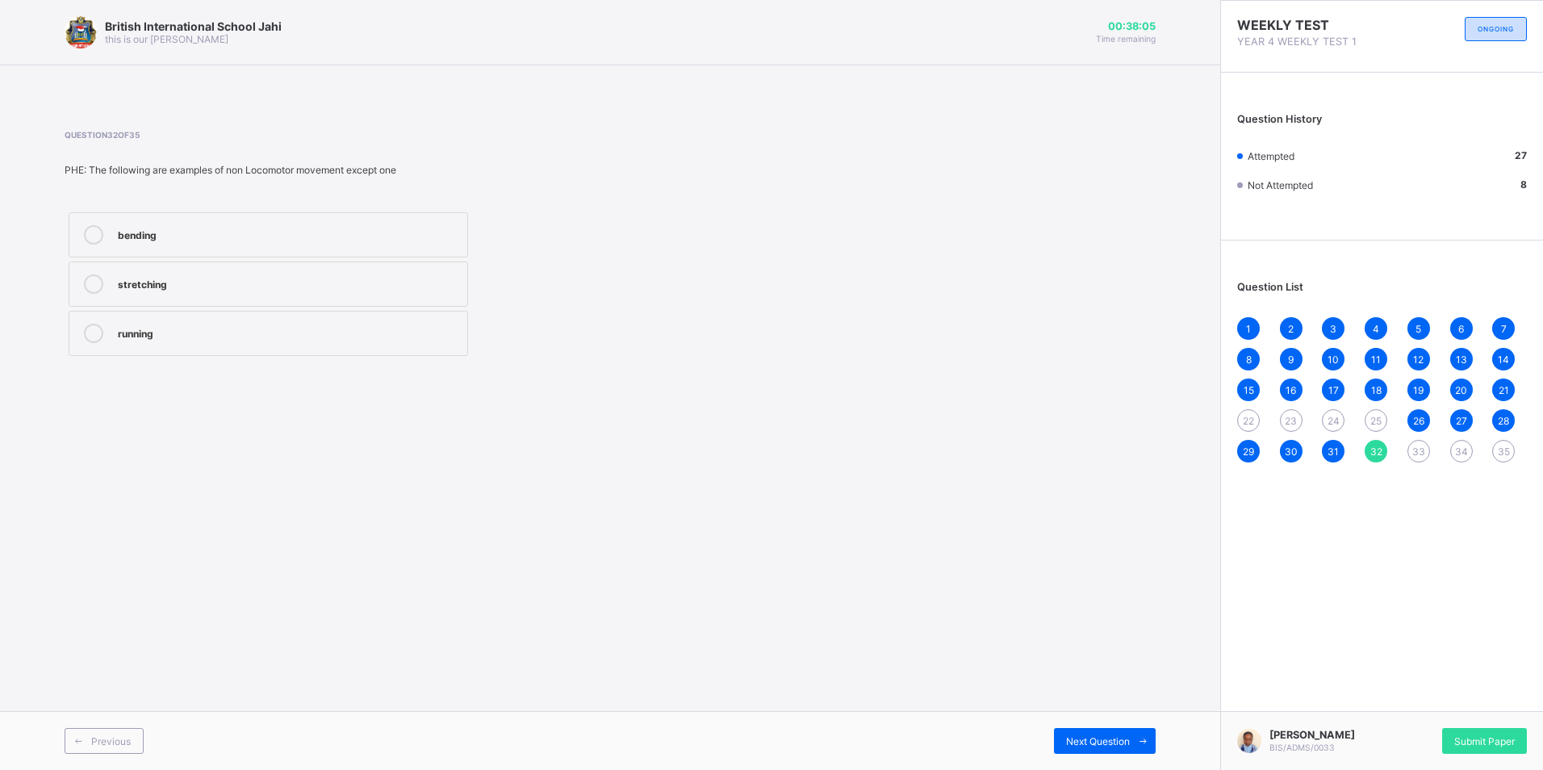
click at [247, 330] on div "running" at bounding box center [288, 332] width 341 height 16
click at [1123, 741] on span "Next Question" at bounding box center [1098, 741] width 64 height 12
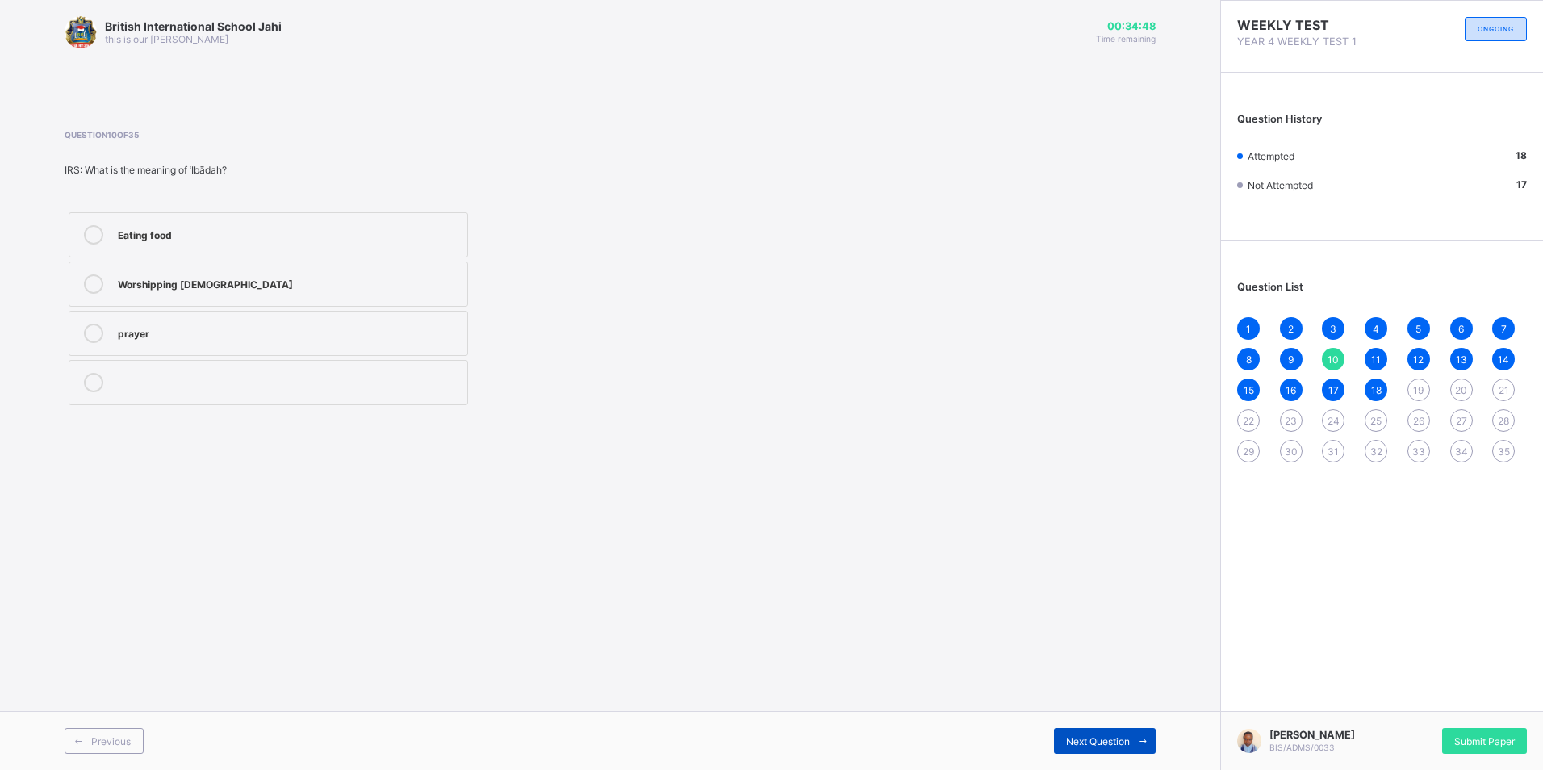
click at [1086, 732] on div "Next Question" at bounding box center [1105, 741] width 102 height 26
click at [1376, 417] on span "25" at bounding box center [1375, 421] width 11 height 12
click at [1426, 425] on div "26" at bounding box center [1419, 420] width 23 height 23
click at [134, 231] on div "shouted" at bounding box center [288, 233] width 341 height 16
click at [1082, 732] on div "Next Question" at bounding box center [1105, 741] width 102 height 26
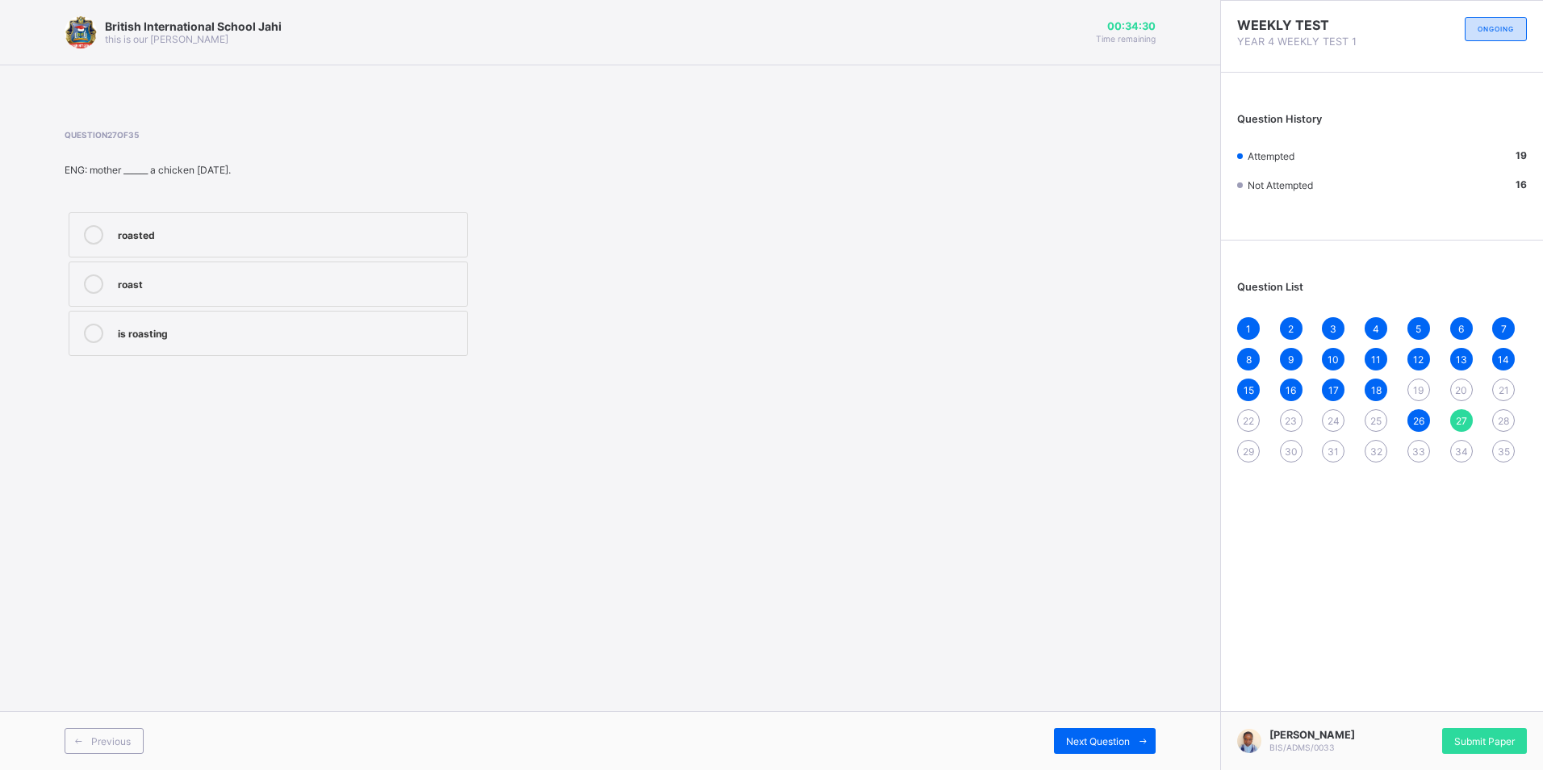
drag, startPoint x: 373, startPoint y: 222, endPoint x: 388, endPoint y: 245, distance: 27.3
click at [380, 232] on label "roasted" at bounding box center [269, 234] width 400 height 45
click at [1102, 730] on div "Next Question" at bounding box center [1105, 741] width 102 height 26
click at [192, 269] on label "know" at bounding box center [269, 284] width 400 height 45
click at [1123, 733] on div "Next Question" at bounding box center [1105, 741] width 102 height 26
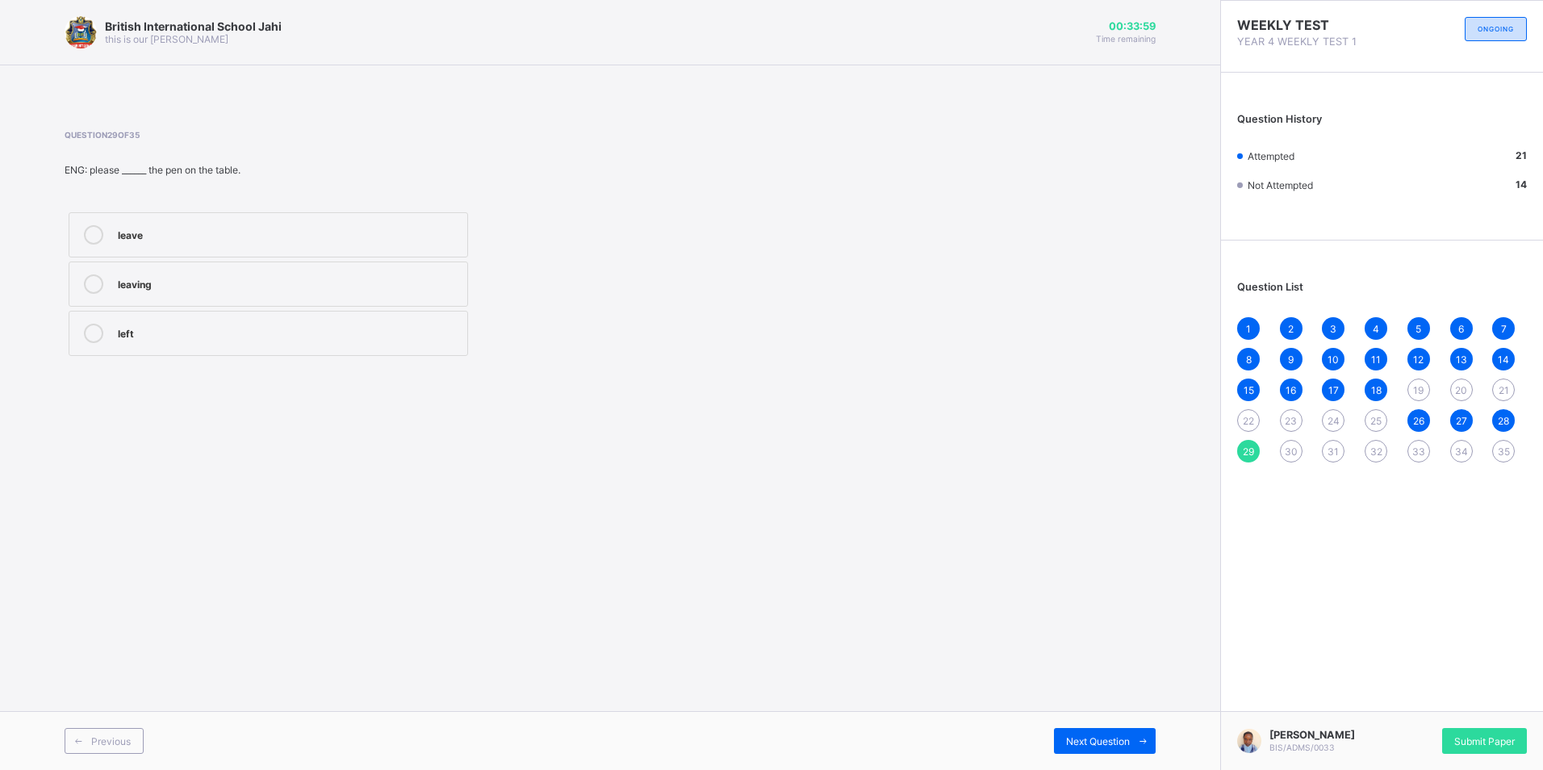
click at [154, 239] on div "leave" at bounding box center [288, 233] width 341 height 16
click at [1137, 743] on icon at bounding box center [1143, 741] width 12 height 10
click at [203, 235] on div "is" at bounding box center [288, 233] width 341 height 16
click at [1065, 732] on div "Next Question" at bounding box center [1105, 741] width 102 height 26
drag, startPoint x: 256, startPoint y: 284, endPoint x: 265, endPoint y: 304, distance: 22.0
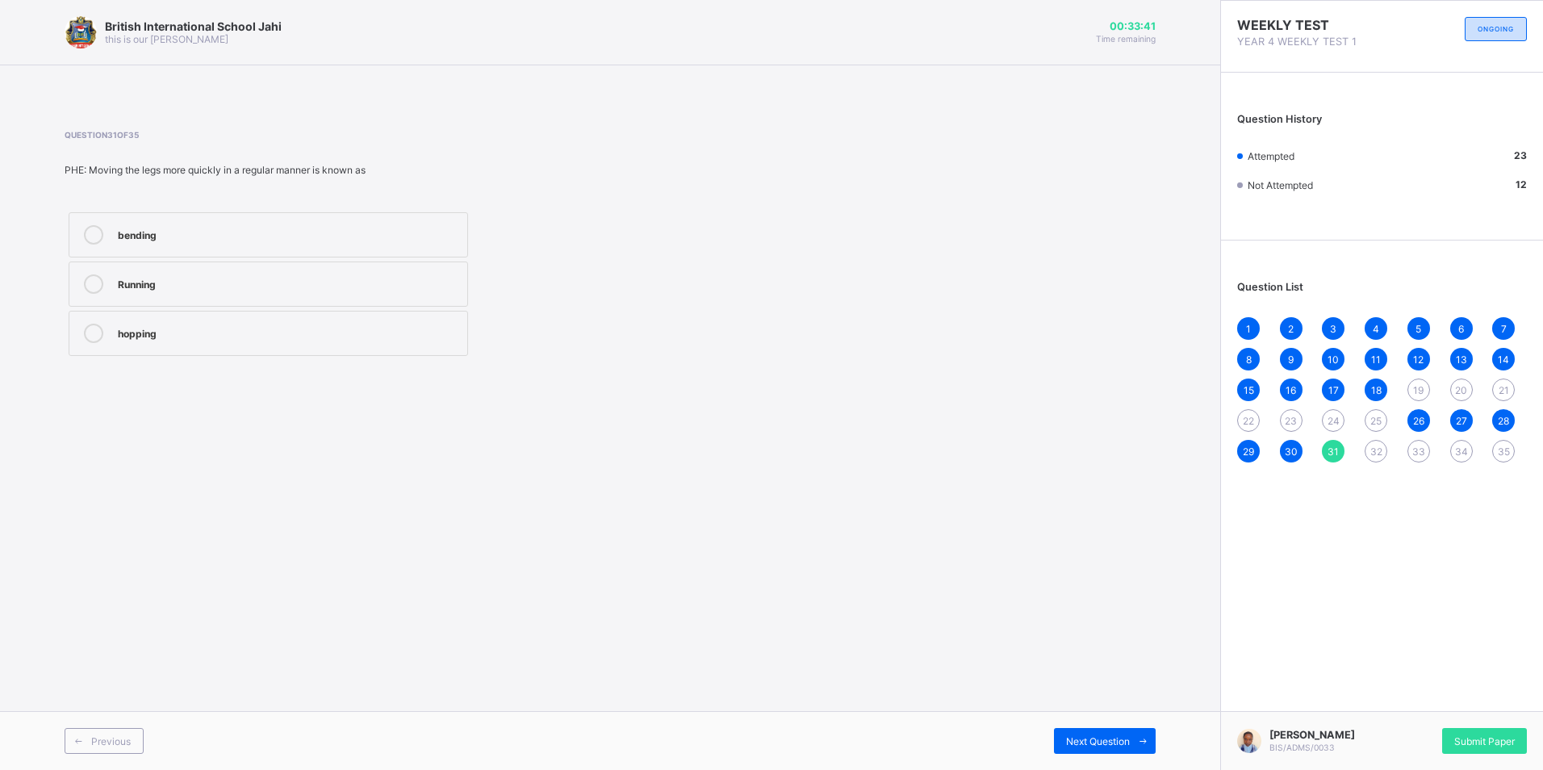
click at [264, 302] on label "Running" at bounding box center [269, 284] width 400 height 45
click at [1079, 735] on span "Next Question" at bounding box center [1098, 741] width 64 height 12
click at [318, 324] on div "running" at bounding box center [288, 332] width 341 height 16
click at [1143, 739] on icon at bounding box center [1143, 741] width 12 height 10
drag, startPoint x: 251, startPoint y: 278, endPoint x: 265, endPoint y: 303, distance: 27.8
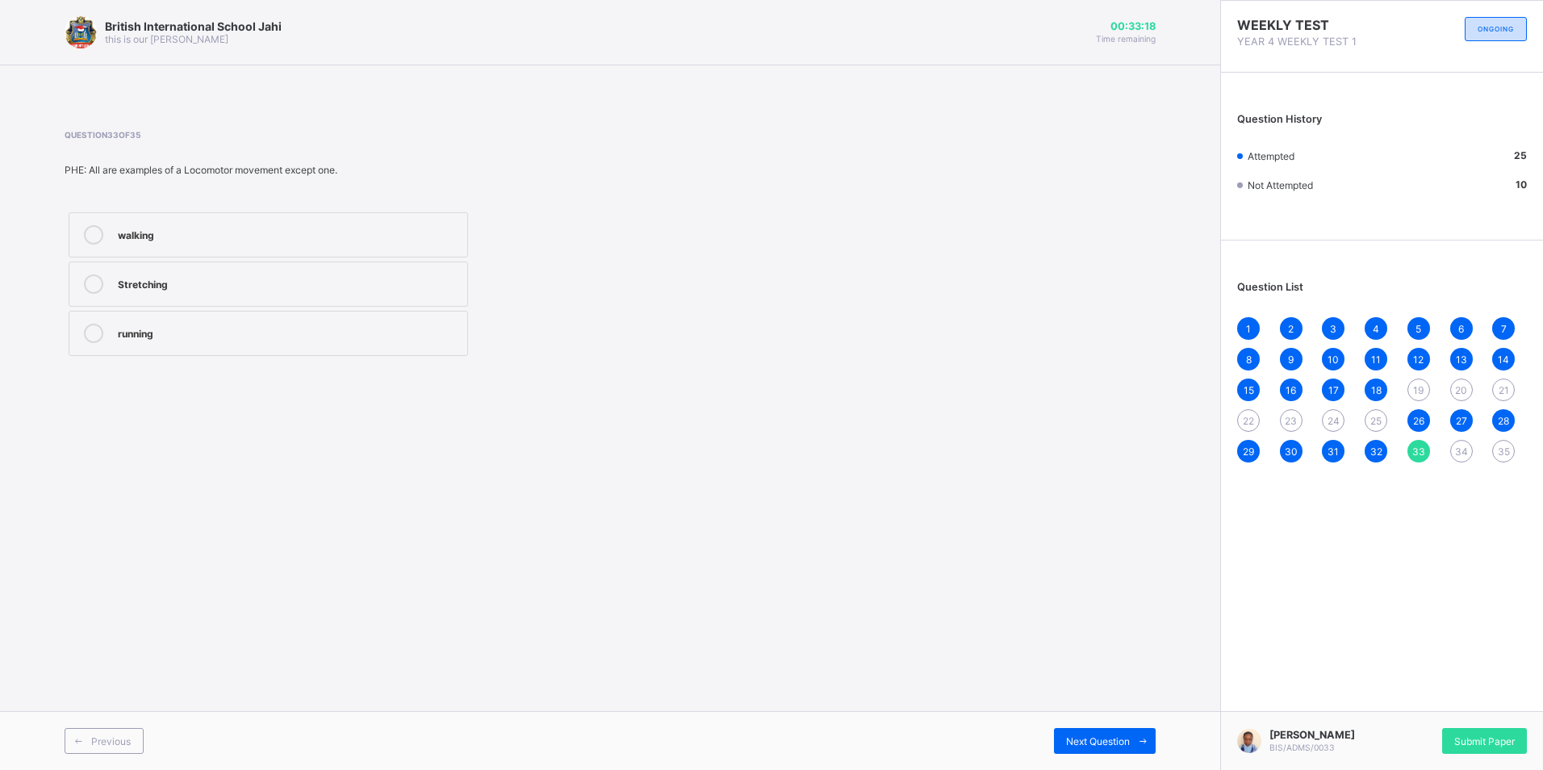
click at [255, 291] on div "Stretching" at bounding box center [288, 283] width 341 height 19
click at [1135, 738] on span at bounding box center [1143, 741] width 26 height 26
click at [449, 217] on label "Non_ Locomotor movement" at bounding box center [269, 234] width 400 height 45
drag, startPoint x: 1125, startPoint y: 737, endPoint x: 1119, endPoint y: 724, distance: 14.1
click at [1123, 734] on div "Next Question" at bounding box center [1105, 741] width 102 height 26
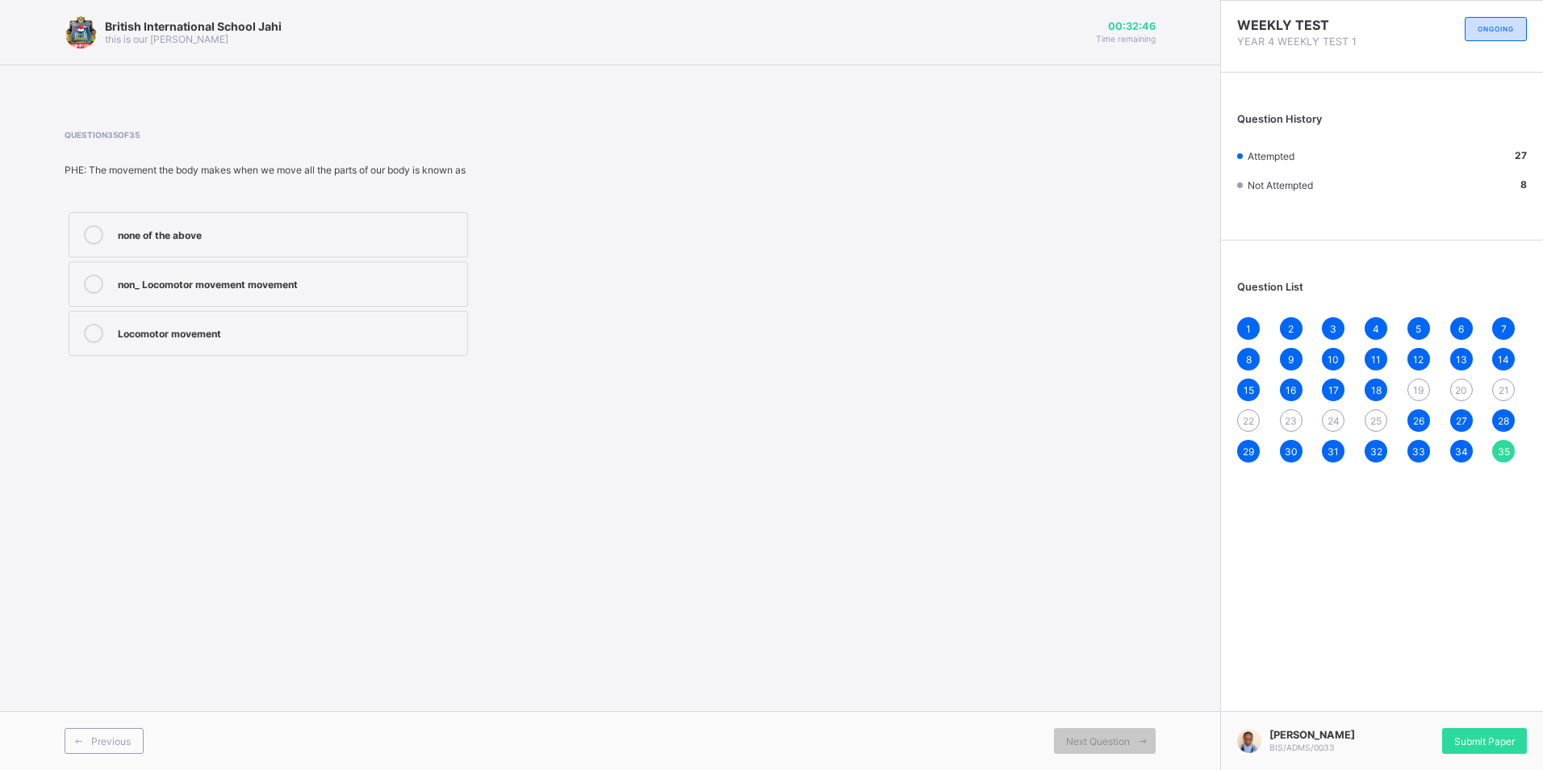
click at [289, 327] on div "Locomotor movement" at bounding box center [288, 332] width 341 height 16
click at [1500, 740] on span "Submit Paper" at bounding box center [1484, 741] width 61 height 12
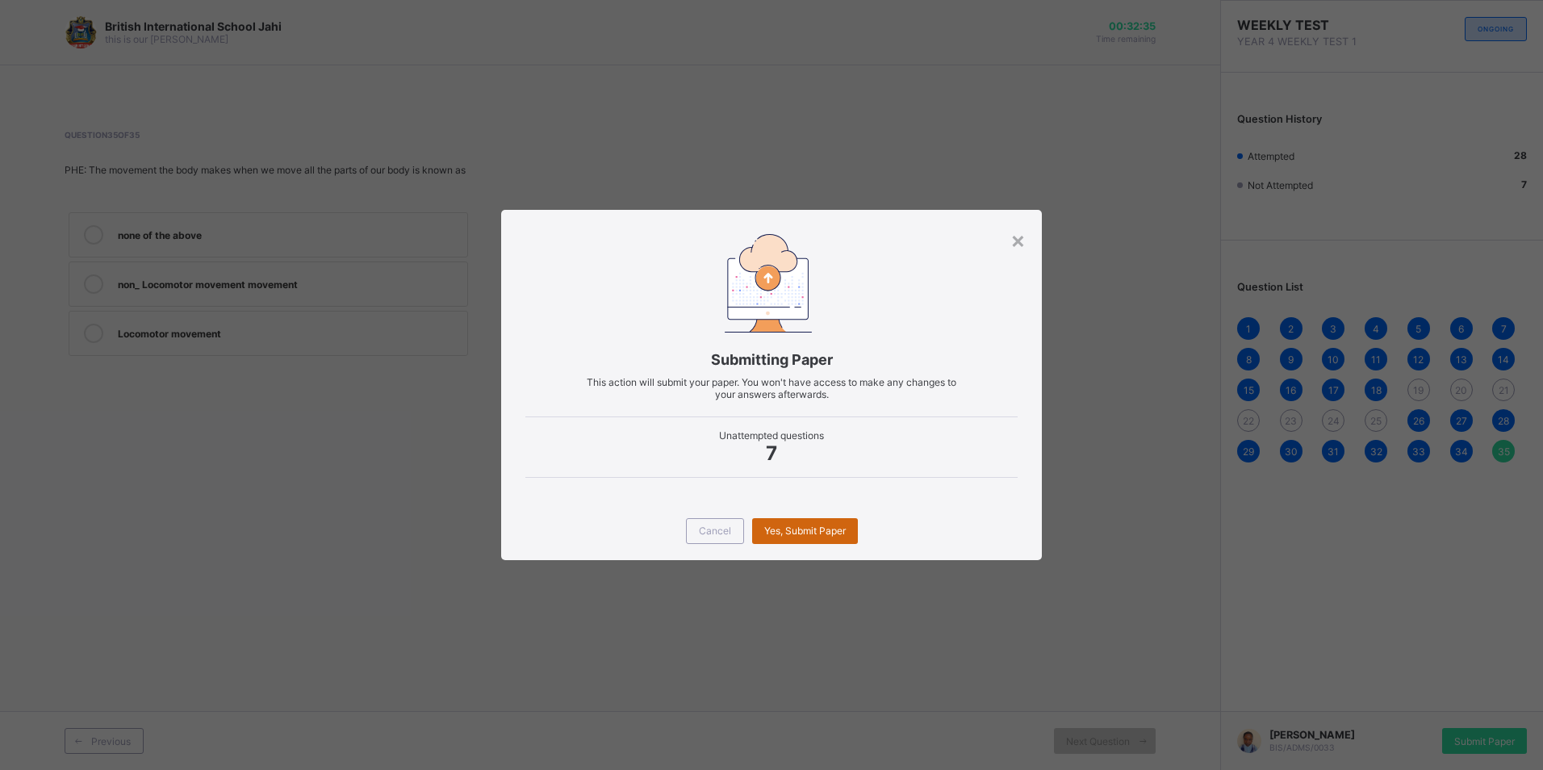
click at [826, 531] on span "Yes, Submit Paper" at bounding box center [805, 531] width 82 height 12
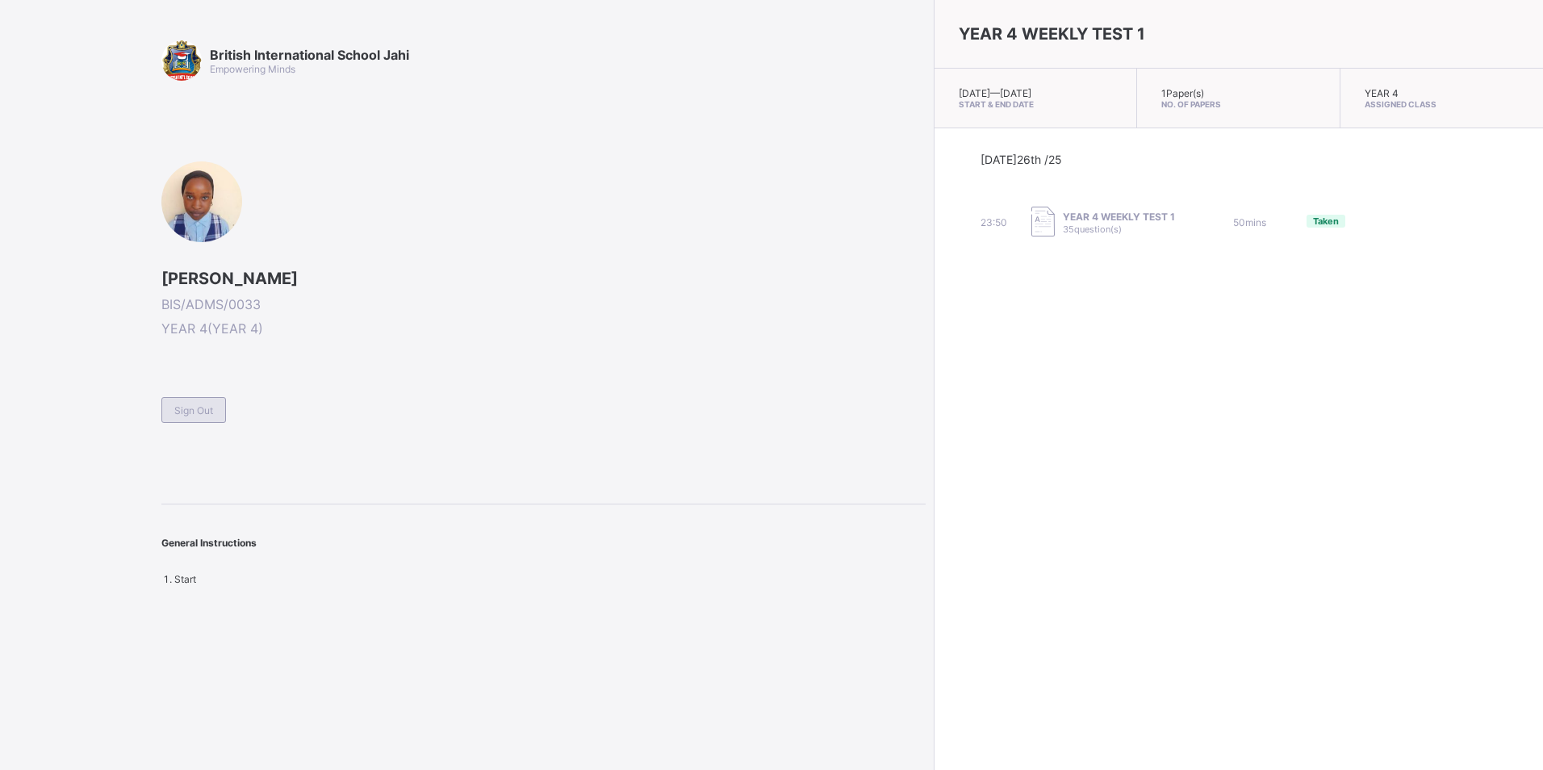
click at [170, 409] on div "Sign Out" at bounding box center [193, 410] width 65 height 26
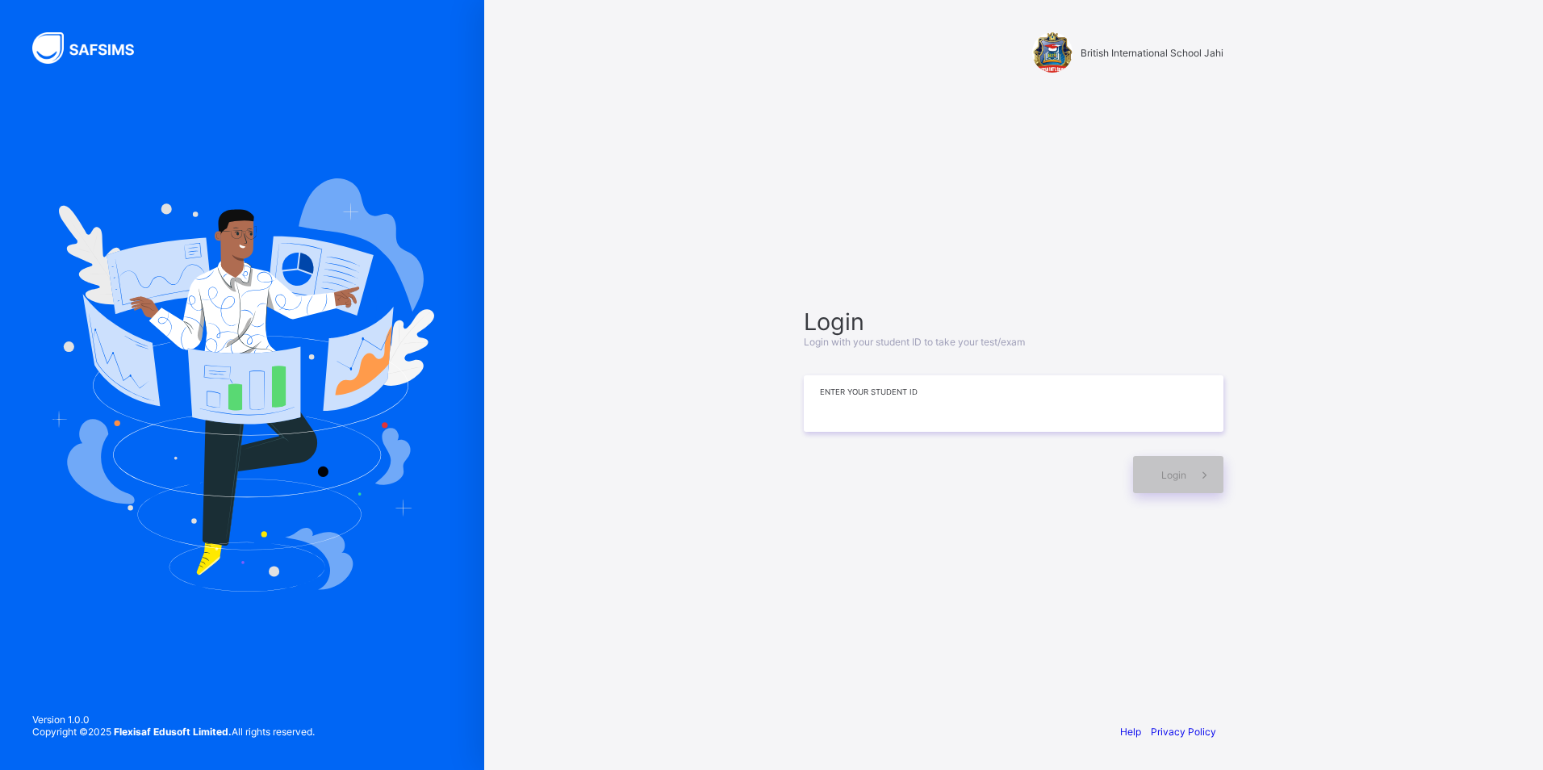
click at [905, 416] on input at bounding box center [1014, 403] width 420 height 56
type input "**********"
click at [1163, 471] on span "Login" at bounding box center [1173, 475] width 25 height 12
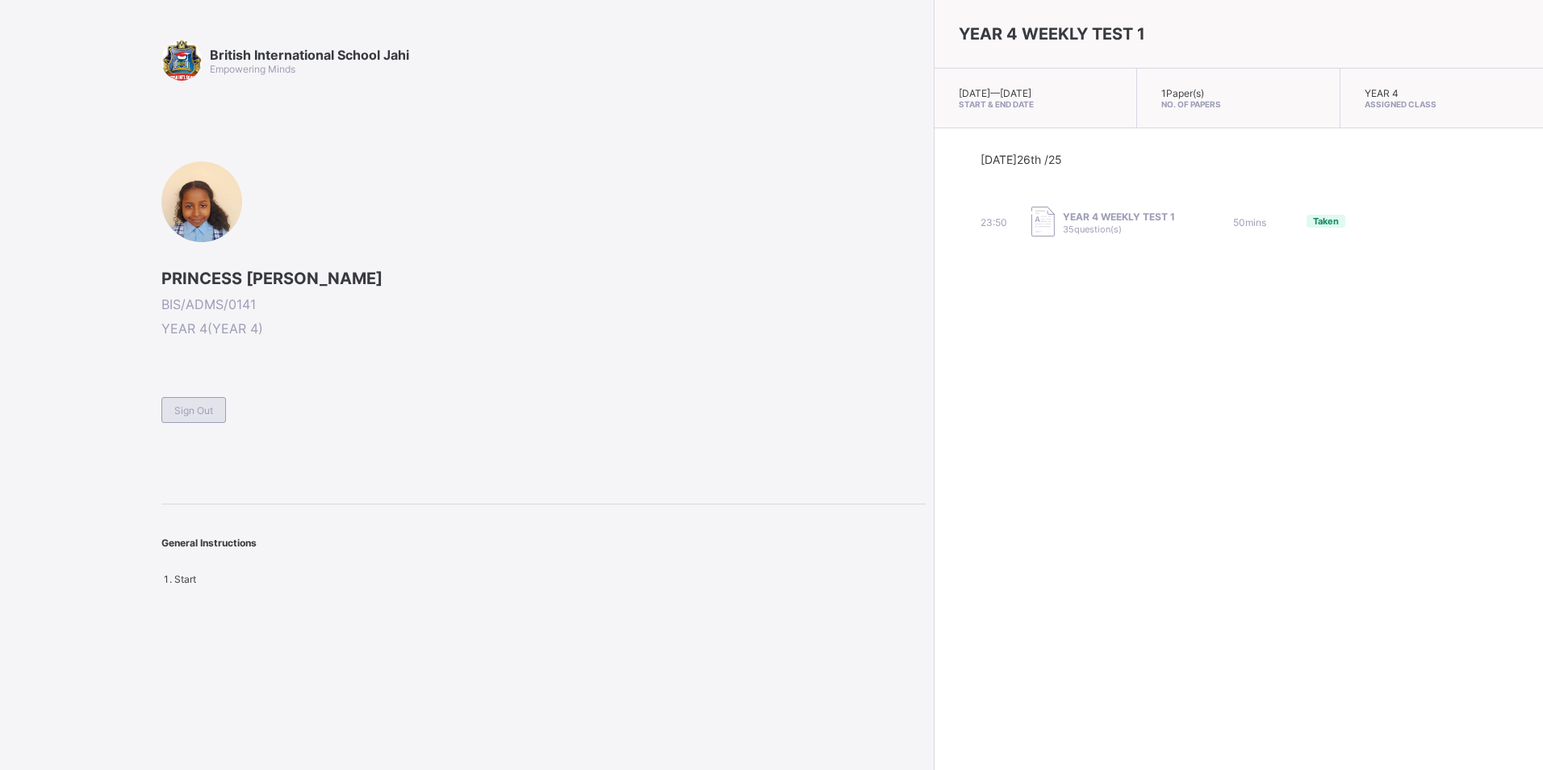
click at [182, 413] on span "Sign Out" at bounding box center [193, 410] width 39 height 12
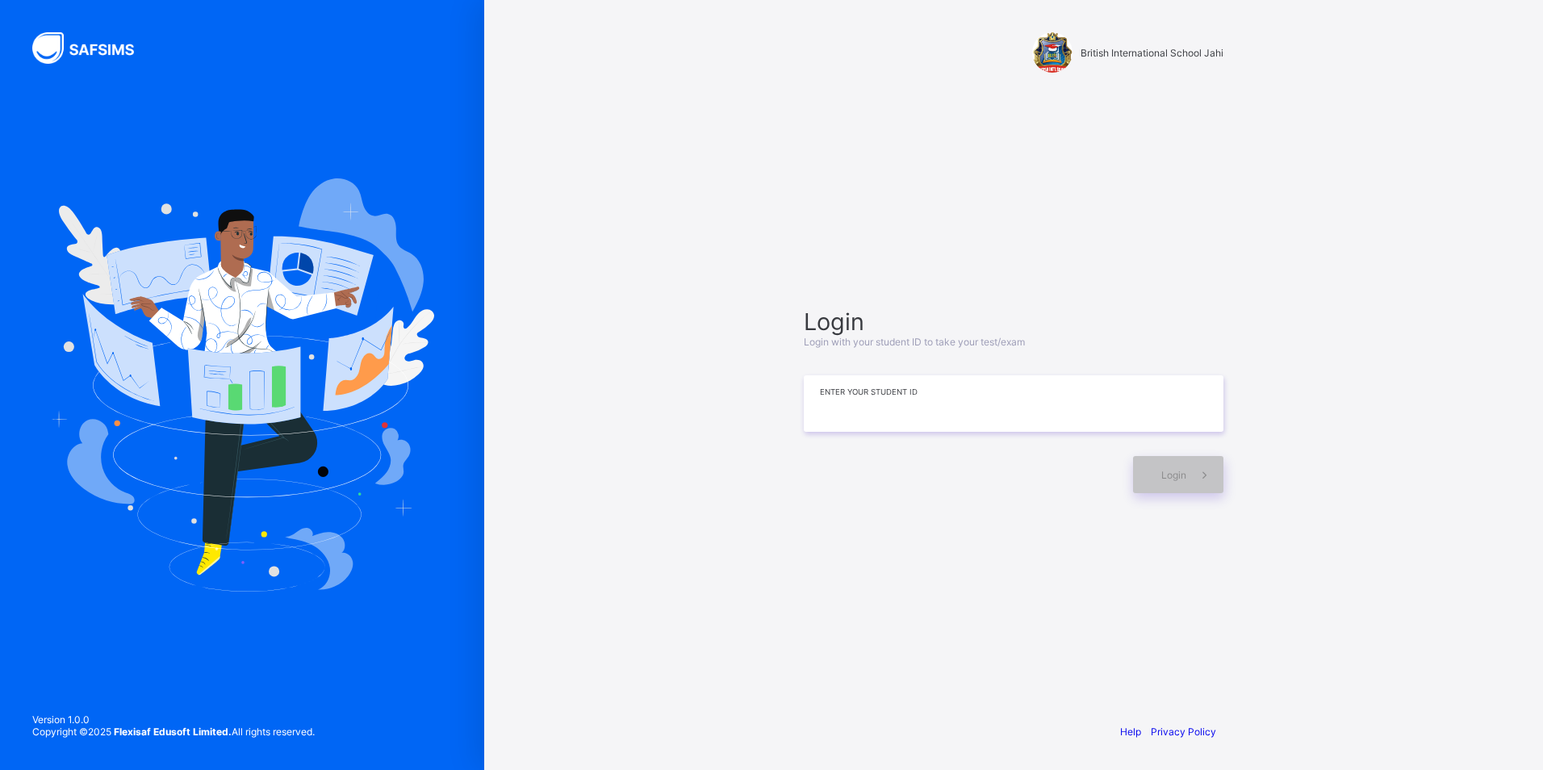
click at [915, 403] on input at bounding box center [1014, 403] width 420 height 56
type input "**********"
click at [1180, 466] on div "Login" at bounding box center [1178, 474] width 90 height 37
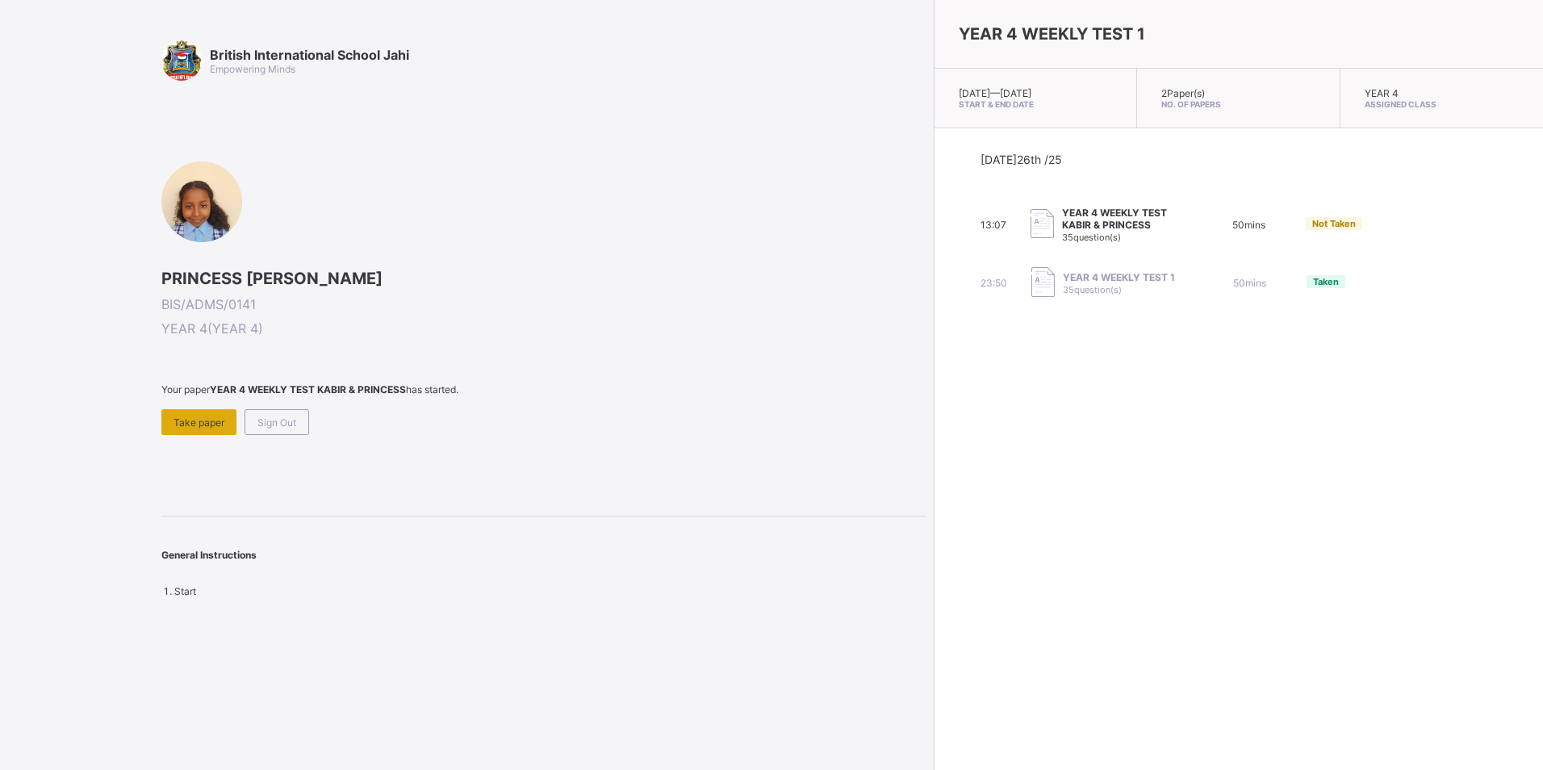
click at [204, 421] on span "Take paper" at bounding box center [199, 422] width 51 height 12
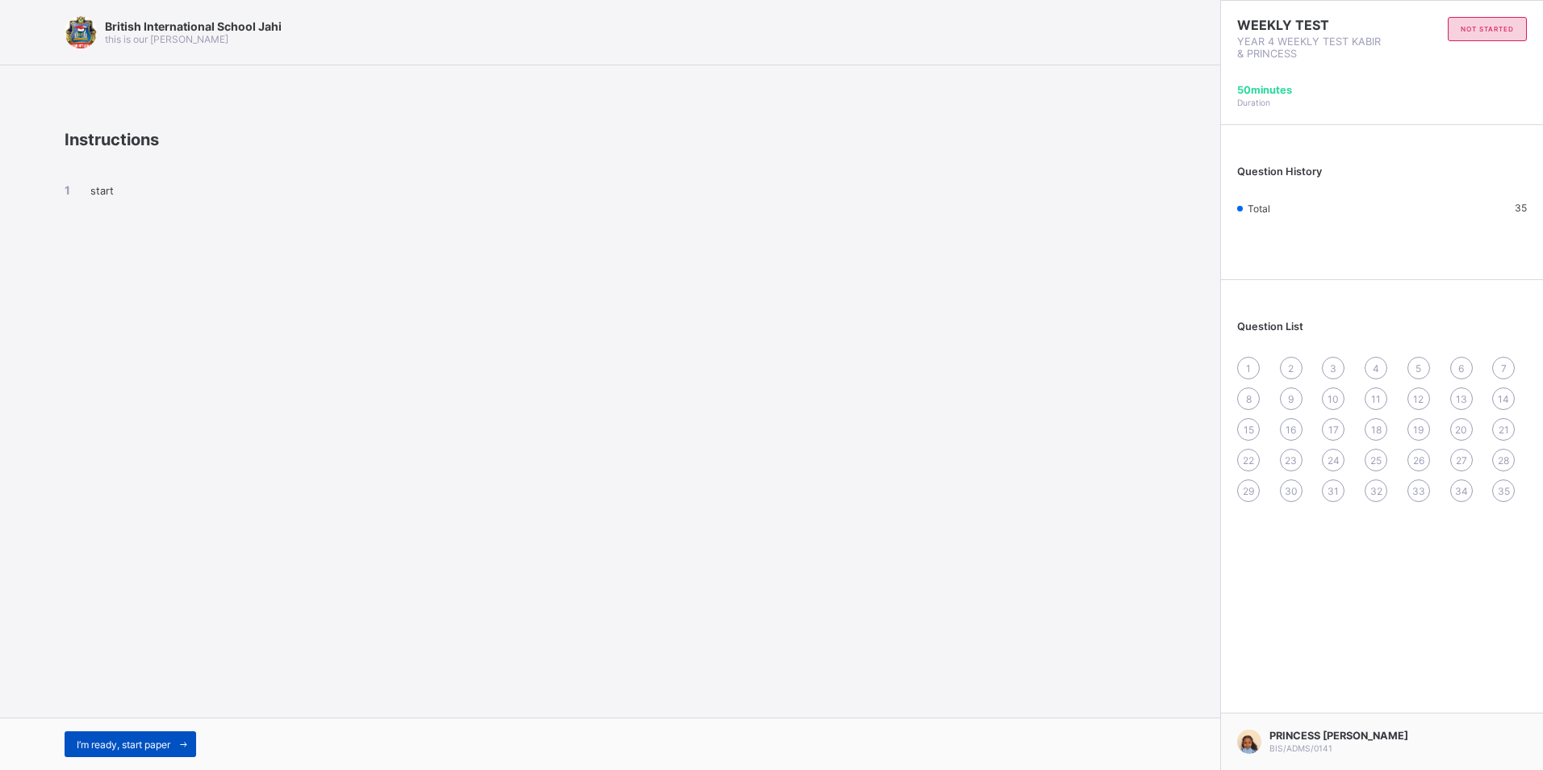
click at [183, 745] on icon at bounding box center [184, 744] width 12 height 10
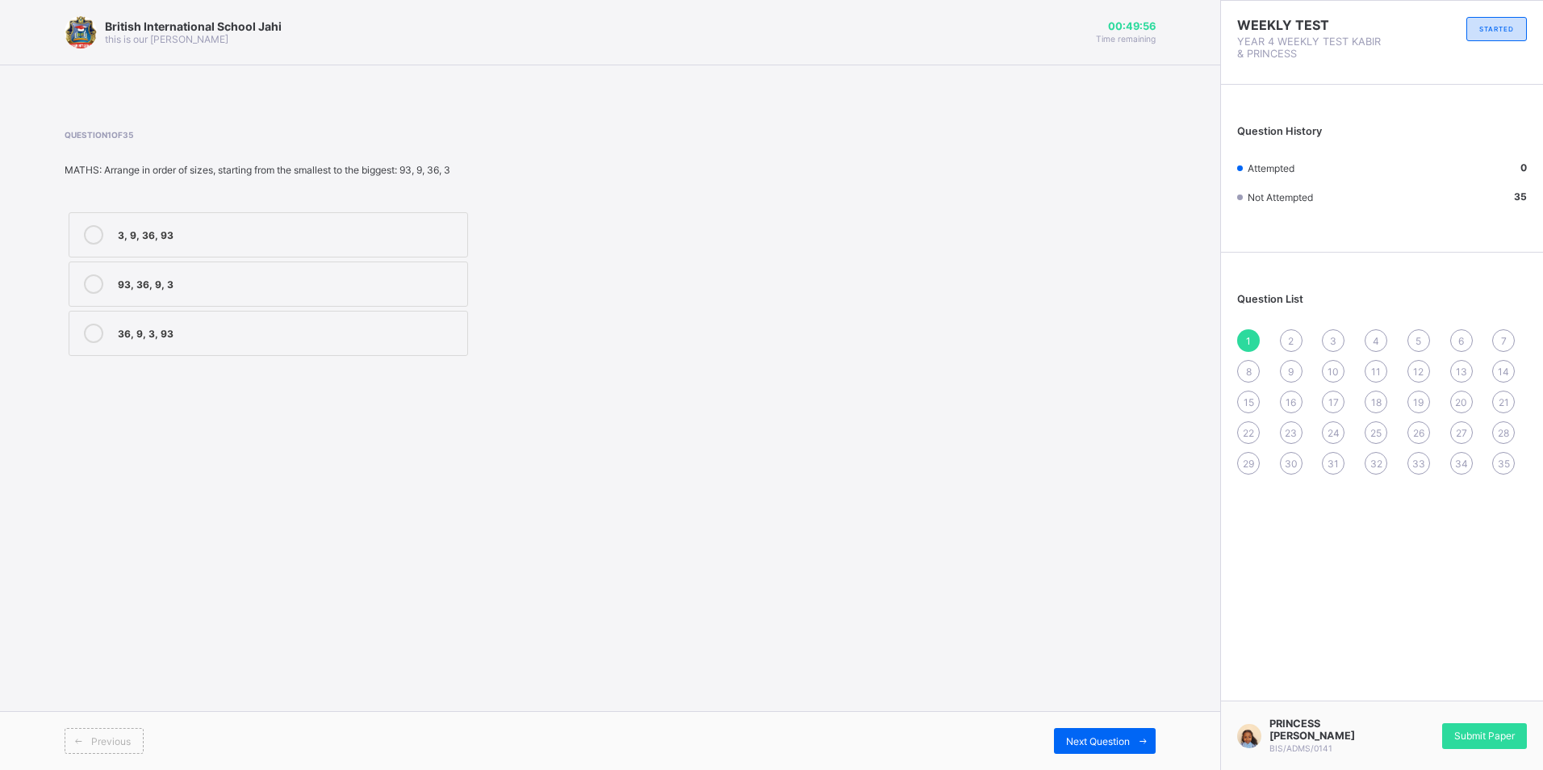
click at [210, 234] on div "3, 9, 36, 93" at bounding box center [288, 233] width 341 height 16
click at [1103, 739] on span "Next Question" at bounding box center [1098, 741] width 64 height 12
click at [370, 234] on div "XVI" at bounding box center [288, 233] width 341 height 16
click at [1123, 737] on span "Next Question" at bounding box center [1098, 741] width 64 height 12
click at [286, 238] on div "X" at bounding box center [288, 233] width 341 height 16
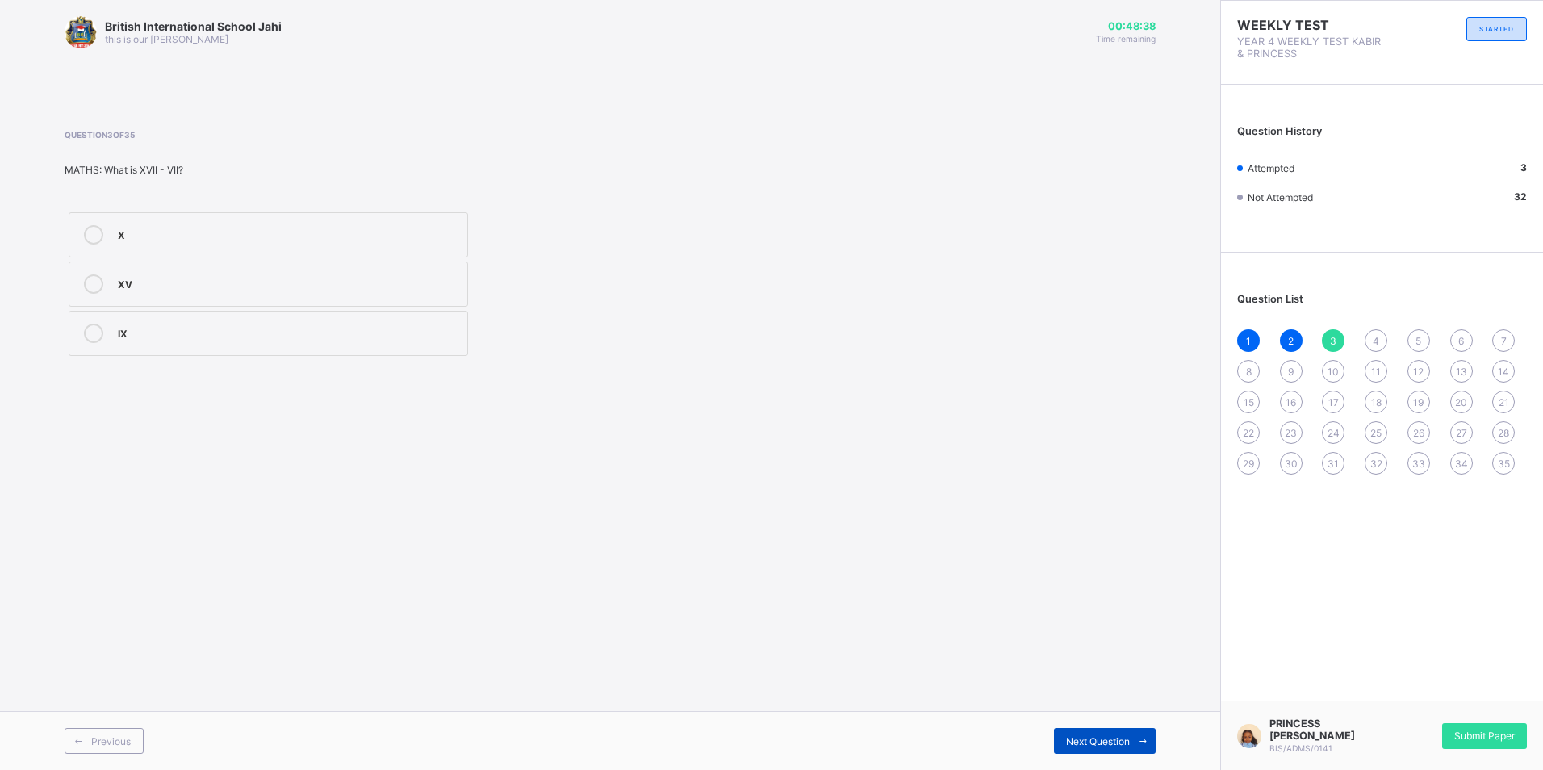
click at [1096, 744] on span "Next Question" at bounding box center [1098, 741] width 64 height 12
click at [353, 227] on div "2, 4, 7, 36" at bounding box center [288, 233] width 341 height 16
click at [1073, 748] on div "Next Question" at bounding box center [1105, 741] width 102 height 26
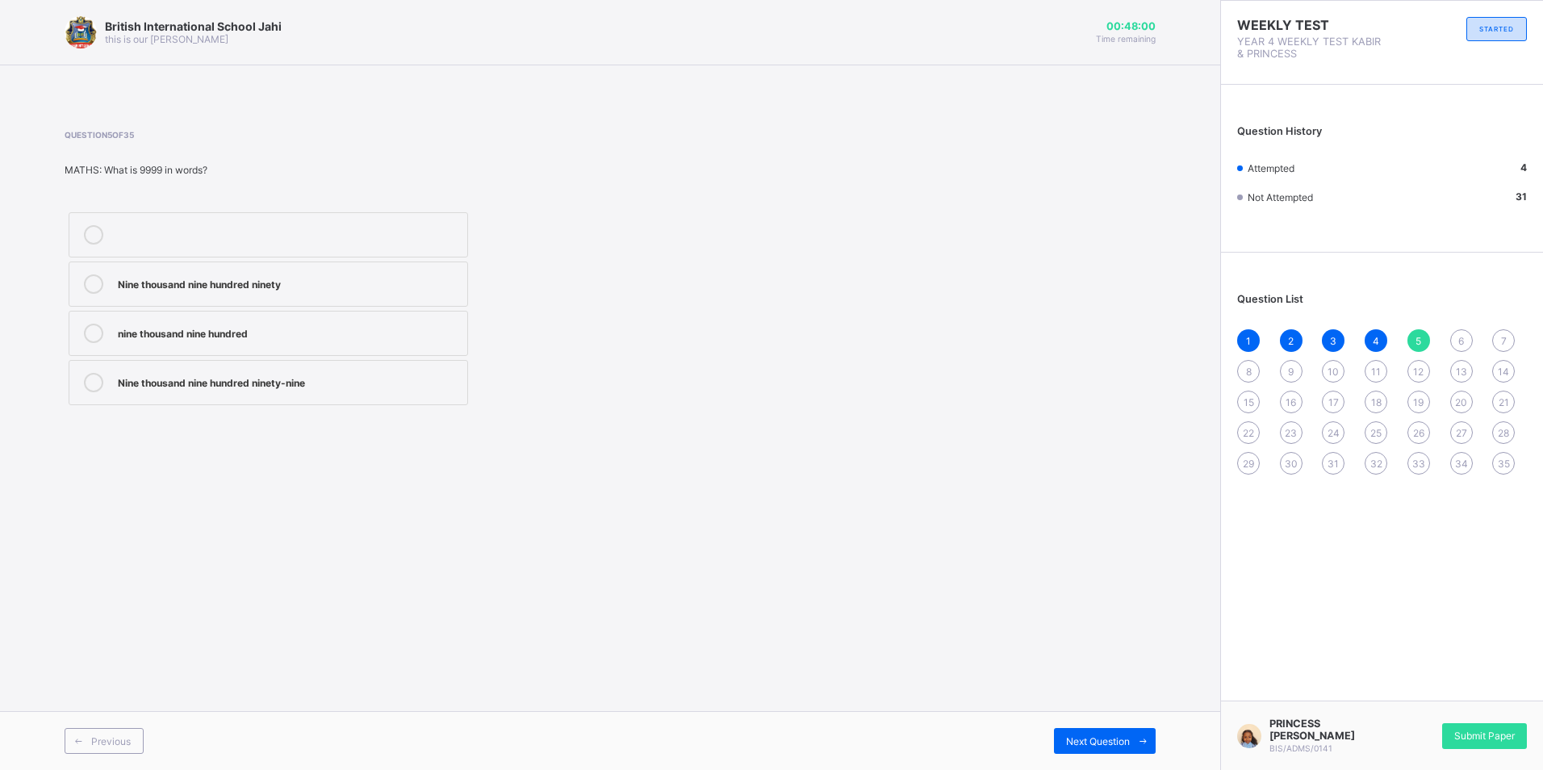
click at [417, 383] on div "Nine thousand nine hundred ninety-nine" at bounding box center [288, 381] width 341 height 16
click at [1097, 734] on div "Next Question" at bounding box center [1105, 741] width 102 height 26
click at [1086, 736] on span "Next Question" at bounding box center [1098, 741] width 64 height 12
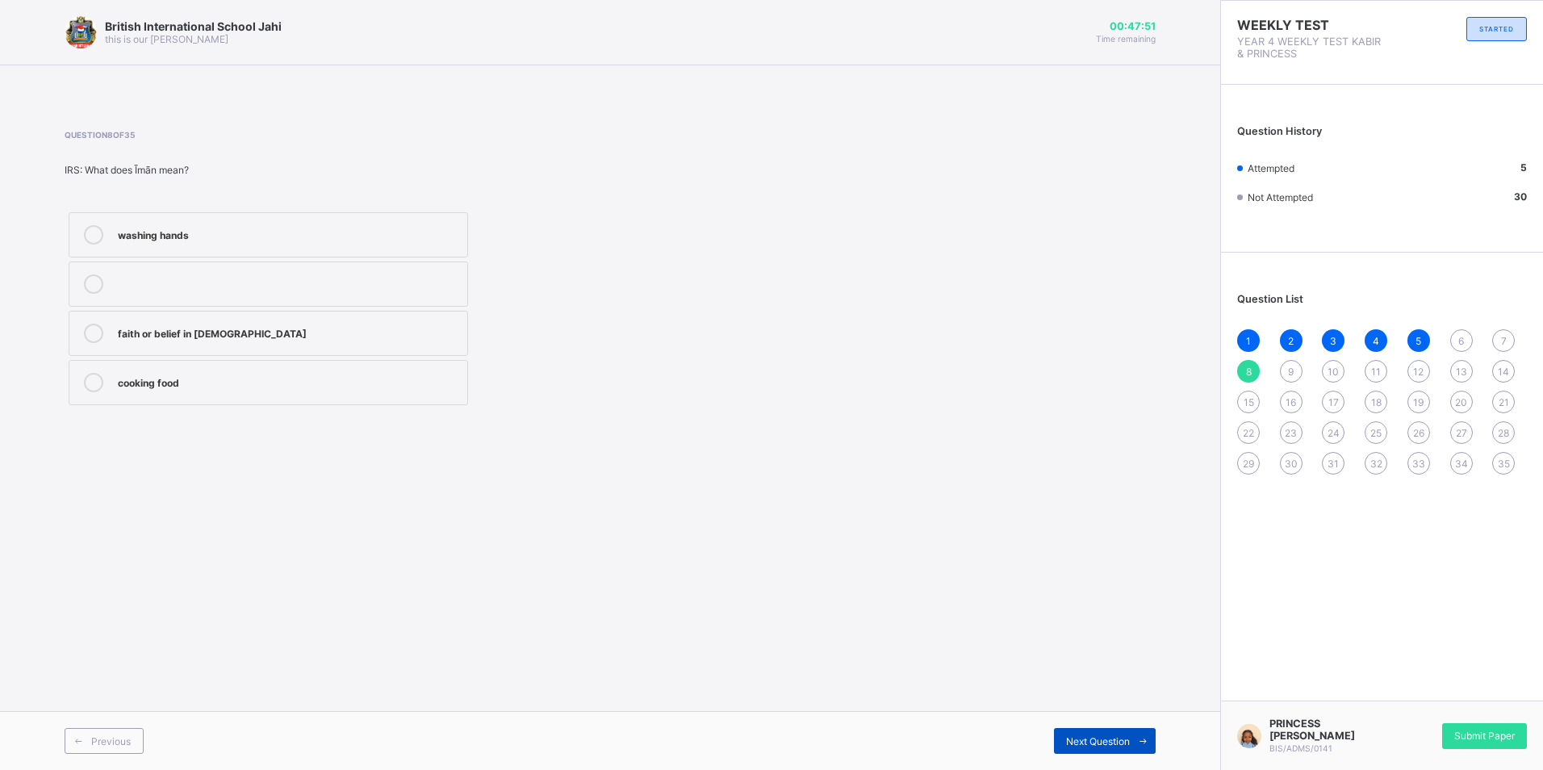
click at [1086, 736] on span "Next Question" at bounding box center [1098, 741] width 64 height 12
drag, startPoint x: 449, startPoint y: 241, endPoint x: 499, endPoint y: 277, distance: 61.4
click at [455, 250] on label "True" at bounding box center [269, 234] width 400 height 45
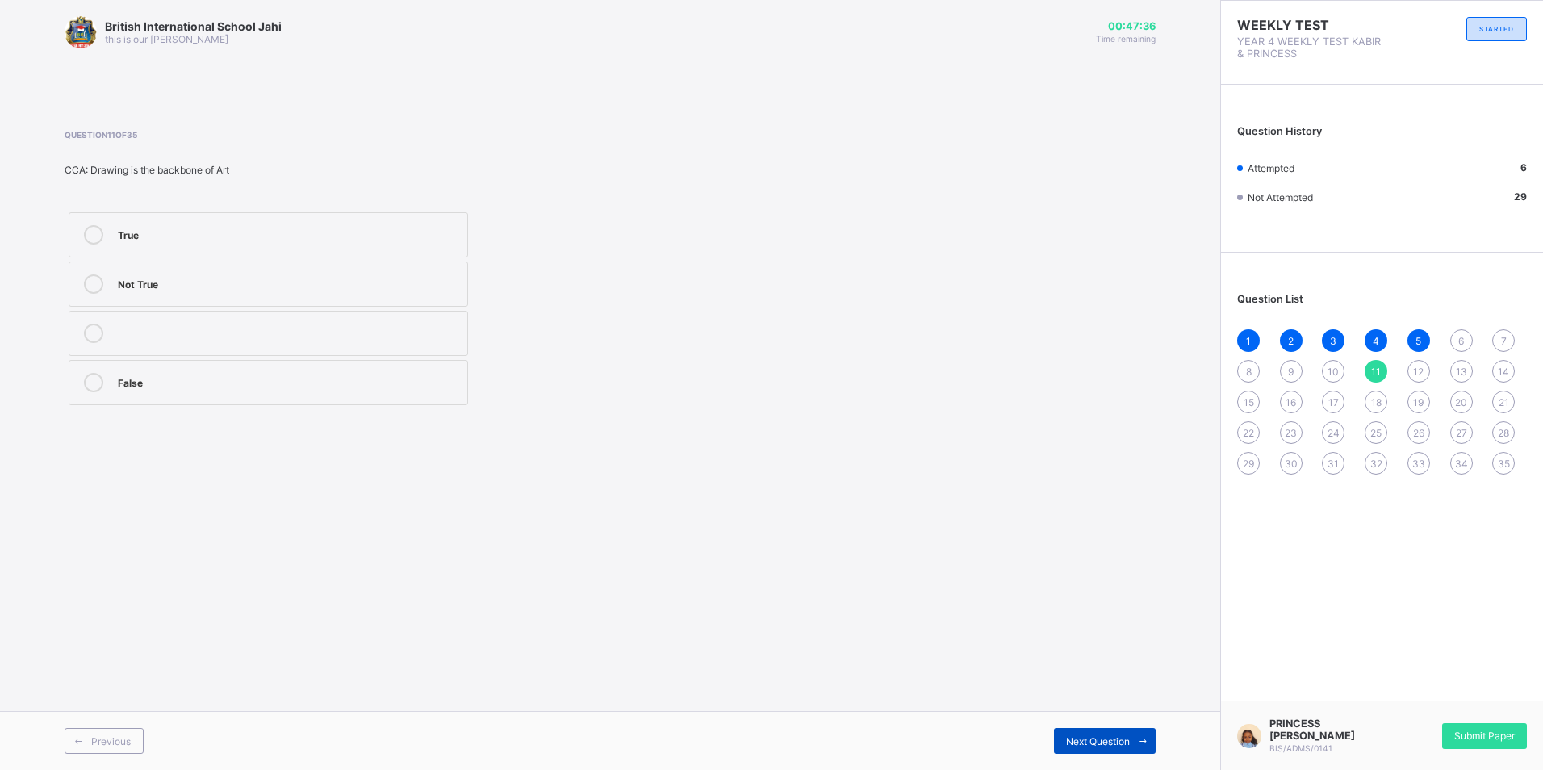
click at [1102, 737] on span "Next Question" at bounding box center [1098, 741] width 64 height 12
click at [429, 332] on div "Writing" at bounding box center [288, 332] width 341 height 16
click at [1115, 739] on span "Next Question" at bounding box center [1098, 741] width 64 height 12
click at [438, 341] on div "Nylon" at bounding box center [288, 333] width 341 height 19
click at [1103, 740] on span "Next Question" at bounding box center [1098, 741] width 64 height 12
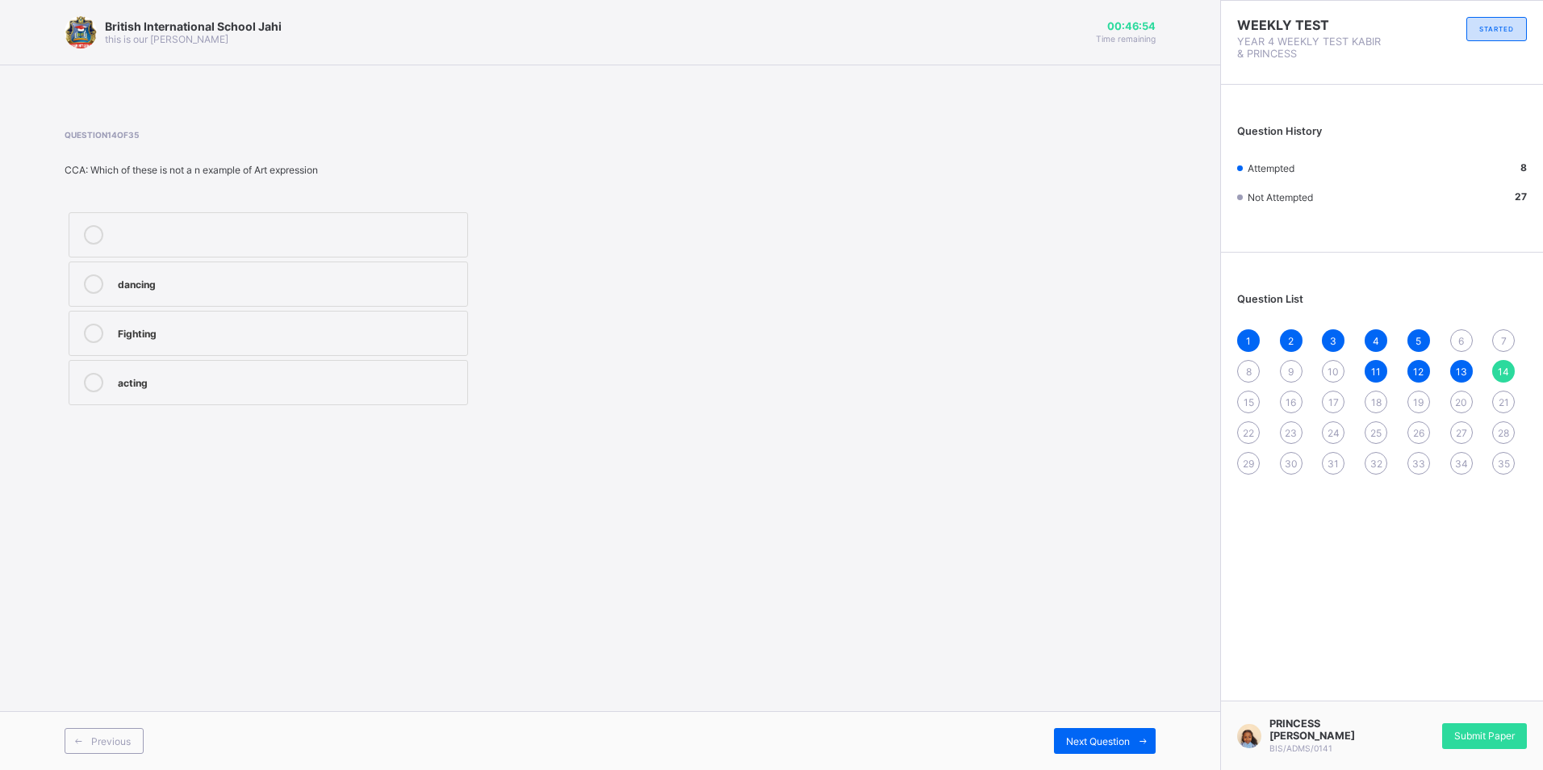
click at [311, 329] on div "Fighting" at bounding box center [288, 332] width 341 height 16
click at [1097, 730] on div "Next Question" at bounding box center [1105, 741] width 102 height 26
click at [283, 238] on div "Art" at bounding box center [288, 233] width 341 height 16
click at [1095, 729] on div "Next Question" at bounding box center [1105, 741] width 102 height 26
click at [425, 330] on div "CPU" at bounding box center [288, 332] width 341 height 16
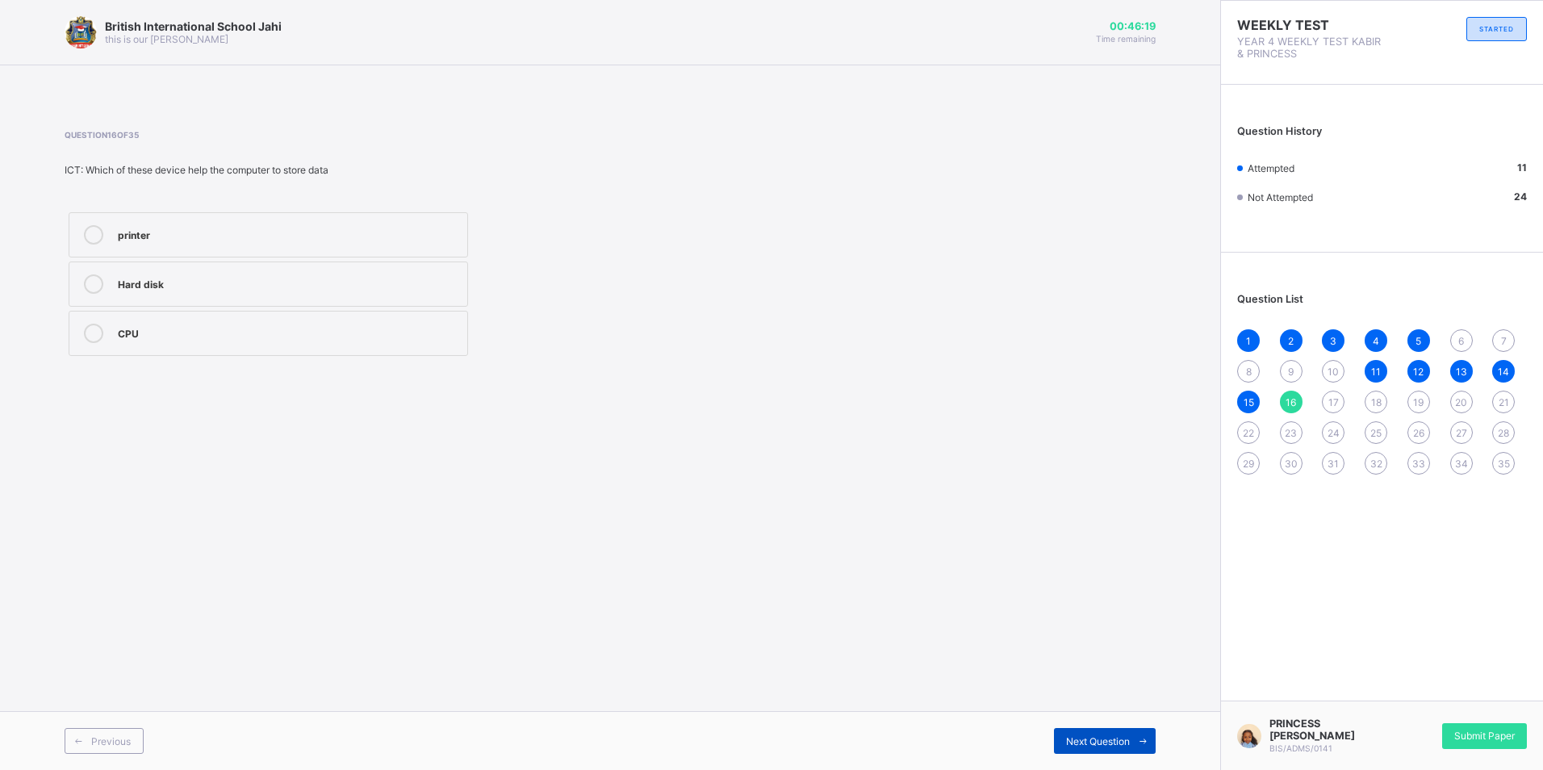
click at [1086, 739] on span "Next Question" at bounding box center [1098, 741] width 64 height 12
click at [445, 237] on div "CPU" at bounding box center [288, 233] width 341 height 16
click at [1253, 402] on span "15" at bounding box center [1249, 402] width 10 height 12
click at [1292, 406] on span "16" at bounding box center [1291, 402] width 10 height 12
click at [296, 276] on div "Hard disk" at bounding box center [288, 282] width 341 height 16
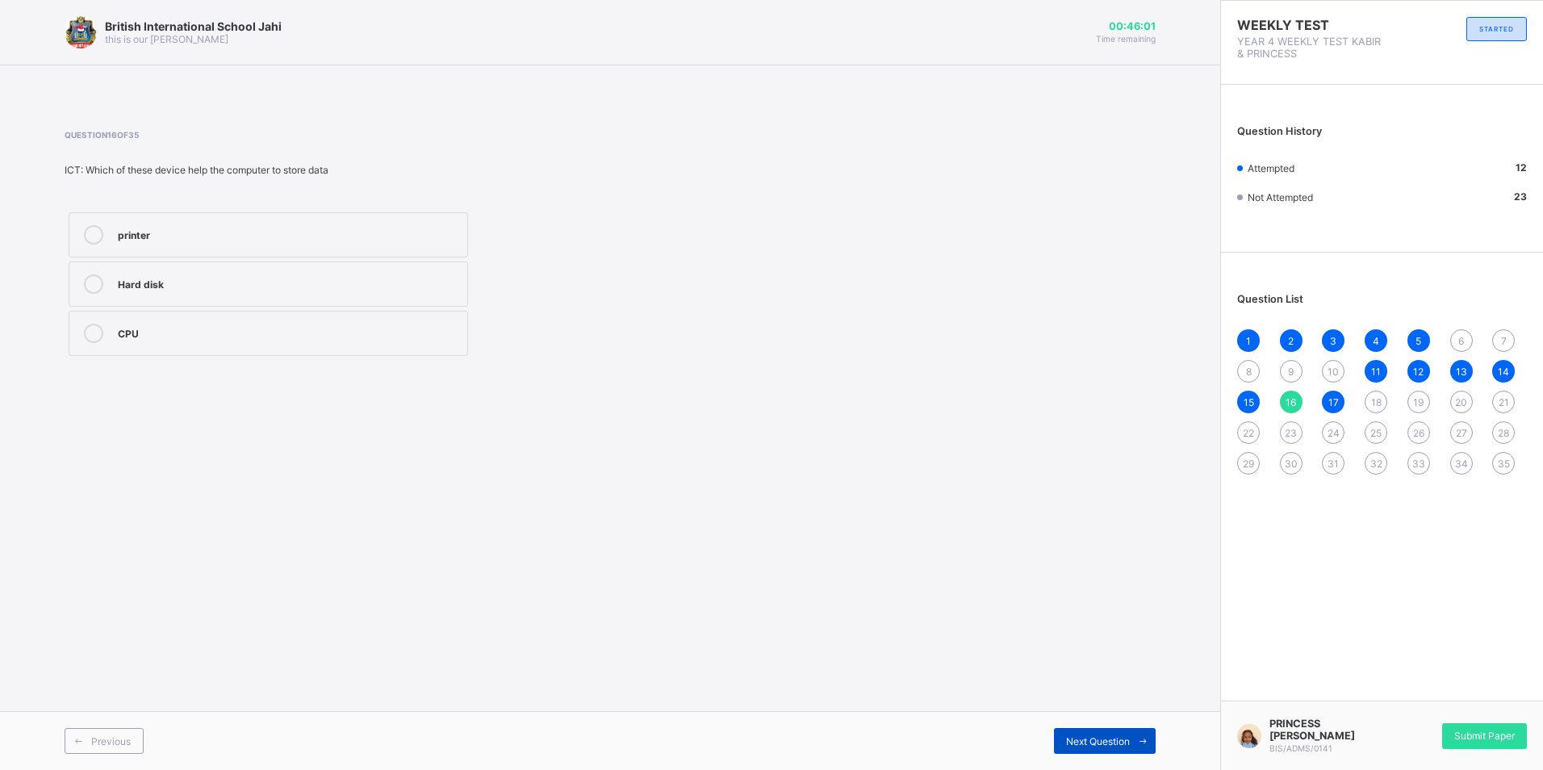
click at [1119, 735] on span "Next Question" at bounding box center [1098, 741] width 64 height 12
click at [452, 286] on div "marvis beacon" at bounding box center [288, 282] width 341 height 16
click at [1082, 747] on span "Next Question" at bounding box center [1098, 741] width 64 height 12
click at [436, 293] on div "printer" at bounding box center [288, 283] width 341 height 19
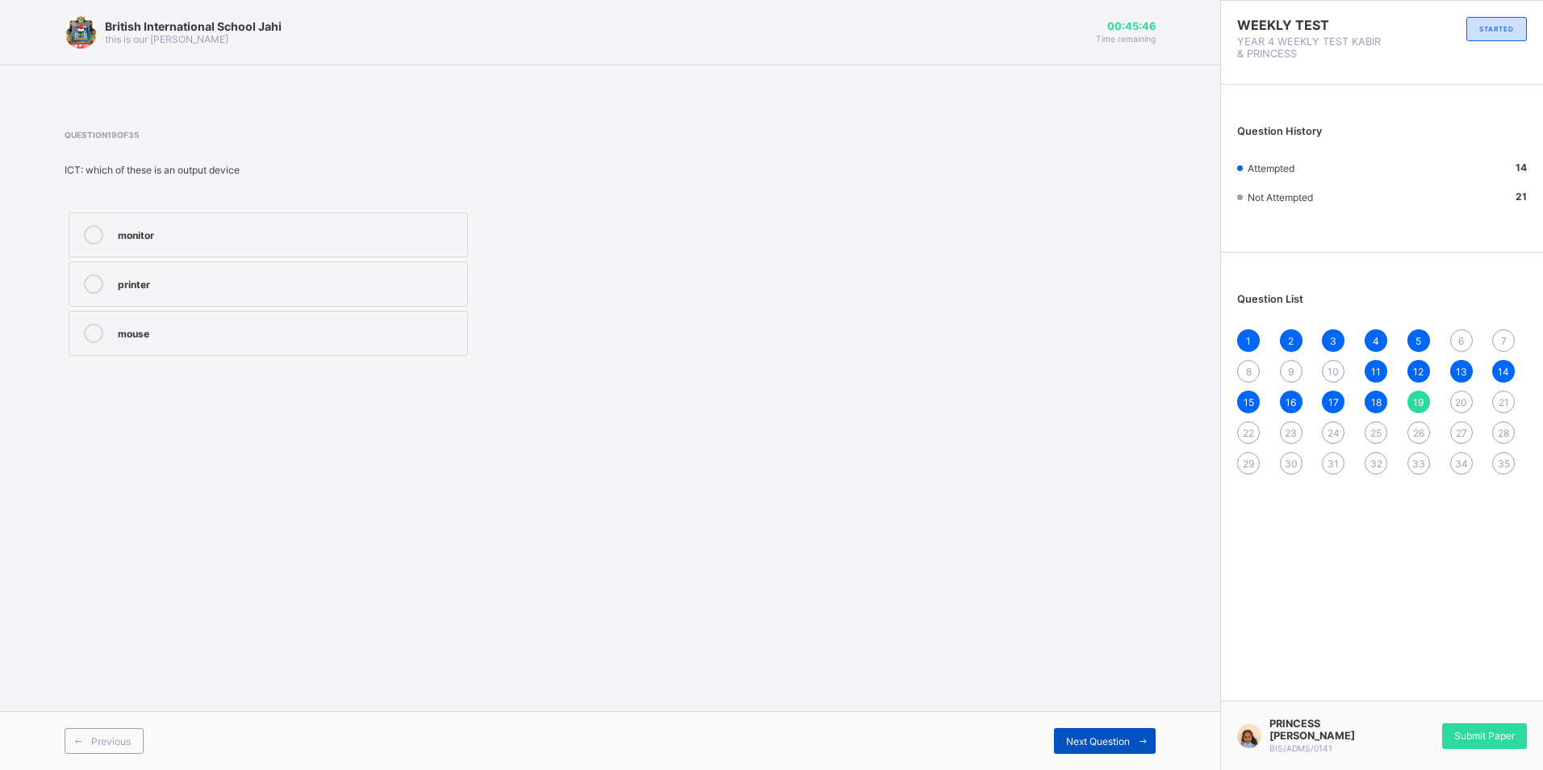
click at [1086, 740] on span "Next Question" at bounding box center [1098, 741] width 64 height 12
click at [462, 231] on label "2" at bounding box center [269, 234] width 400 height 45
click at [1108, 740] on span "Next Question" at bounding box center [1098, 741] width 64 height 12
click at [454, 295] on label "true" at bounding box center [269, 284] width 400 height 45
click at [1086, 734] on div "Next Question" at bounding box center [1105, 741] width 102 height 26
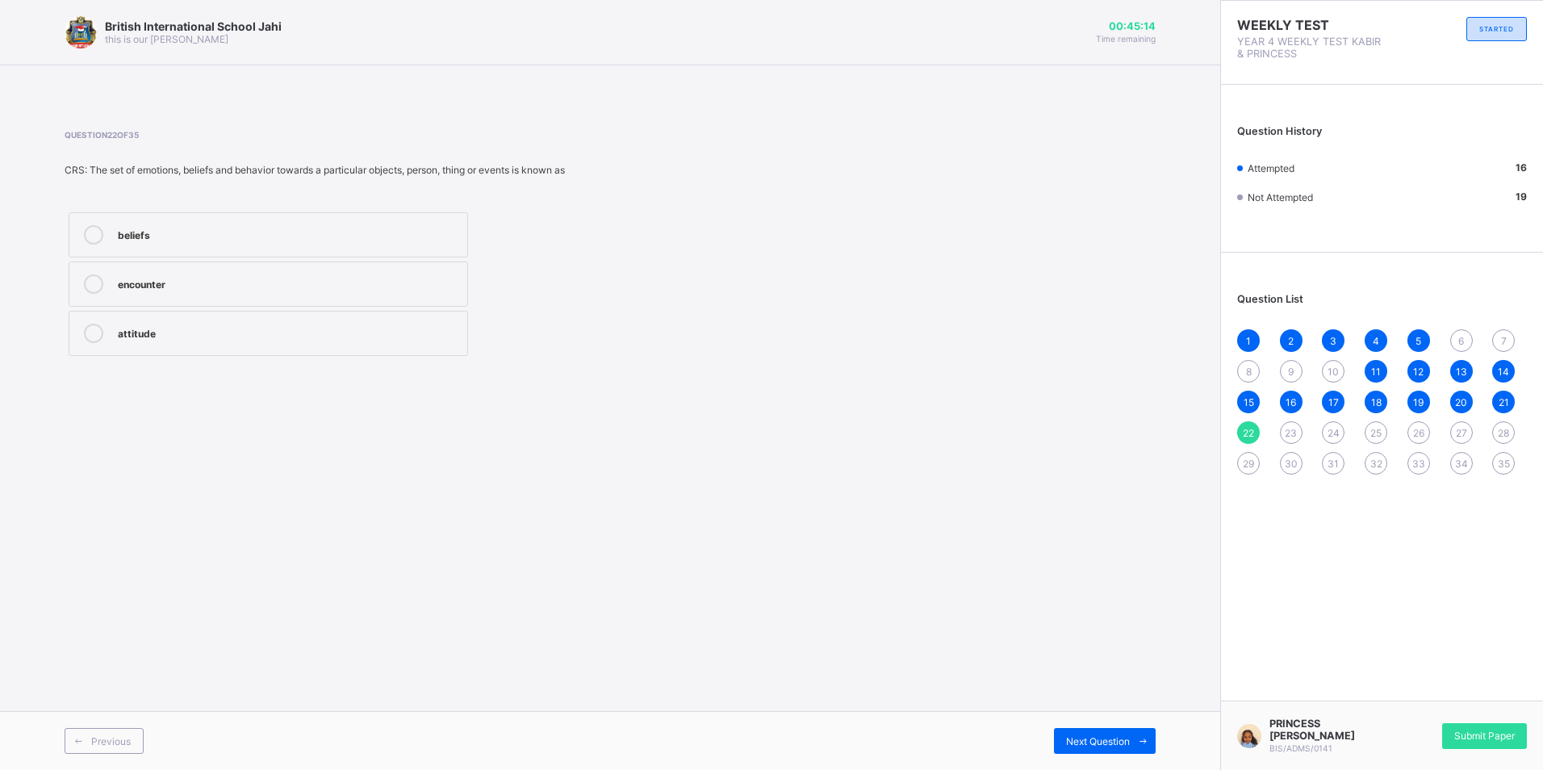
click at [286, 289] on div "encounter" at bounding box center [288, 282] width 341 height 16
click at [1089, 735] on span "Next Question" at bounding box center [1098, 741] width 64 height 12
click at [388, 338] on div "to deceive them" at bounding box center [288, 332] width 341 height 16
click at [1123, 737] on span "Next Question" at bounding box center [1098, 741] width 64 height 12
click at [408, 272] on label "by fighting them" at bounding box center [269, 284] width 400 height 45
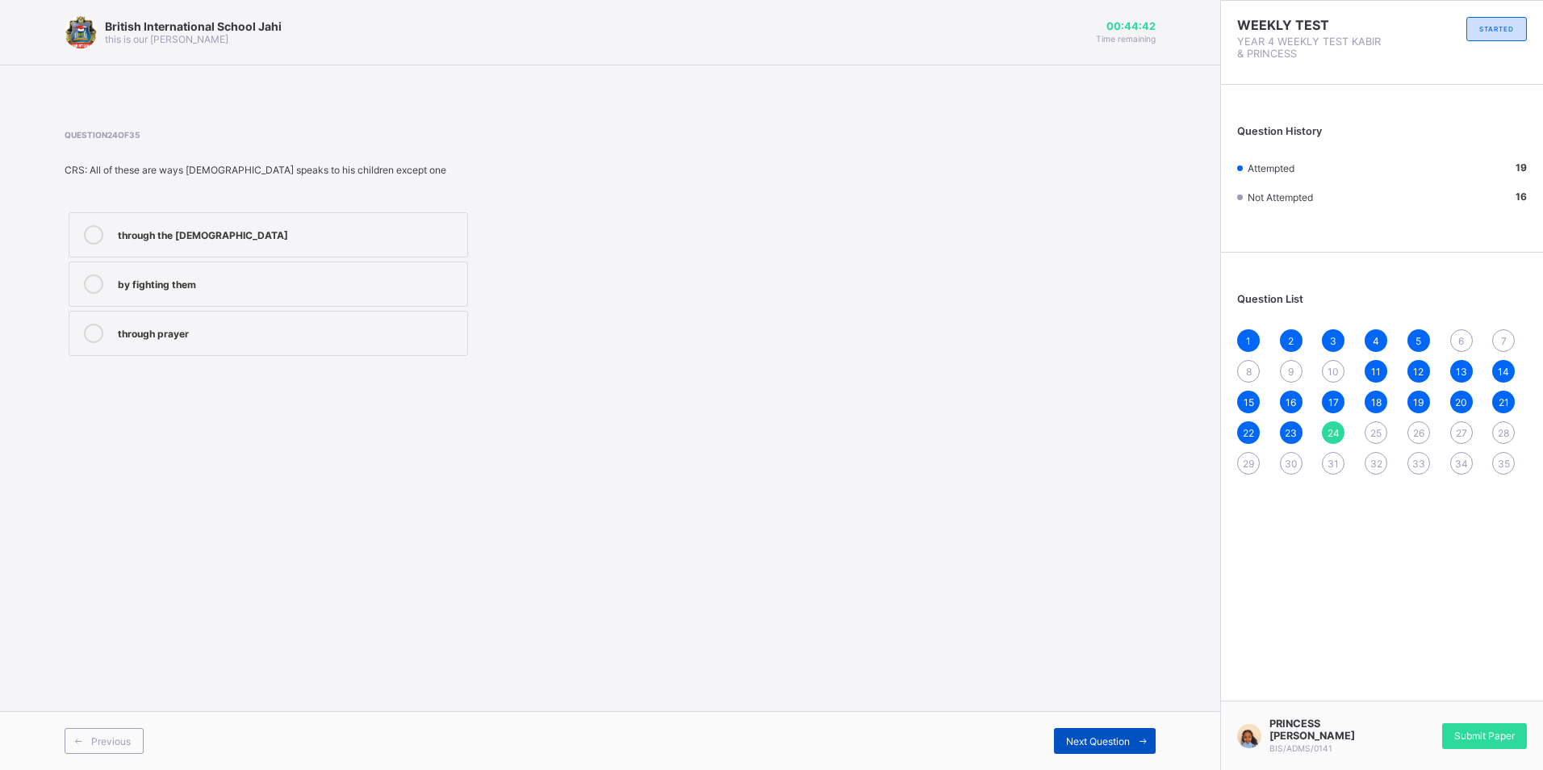
click at [1152, 733] on span at bounding box center [1143, 741] width 26 height 26
click at [454, 341] on div "all of the ootions" at bounding box center [288, 333] width 341 height 19
click at [1111, 735] on span "Next Question" at bounding box center [1098, 741] width 64 height 12
click at [328, 233] on div "shouted" at bounding box center [288, 233] width 341 height 16
click at [1101, 731] on div "Next Question" at bounding box center [1105, 741] width 102 height 26
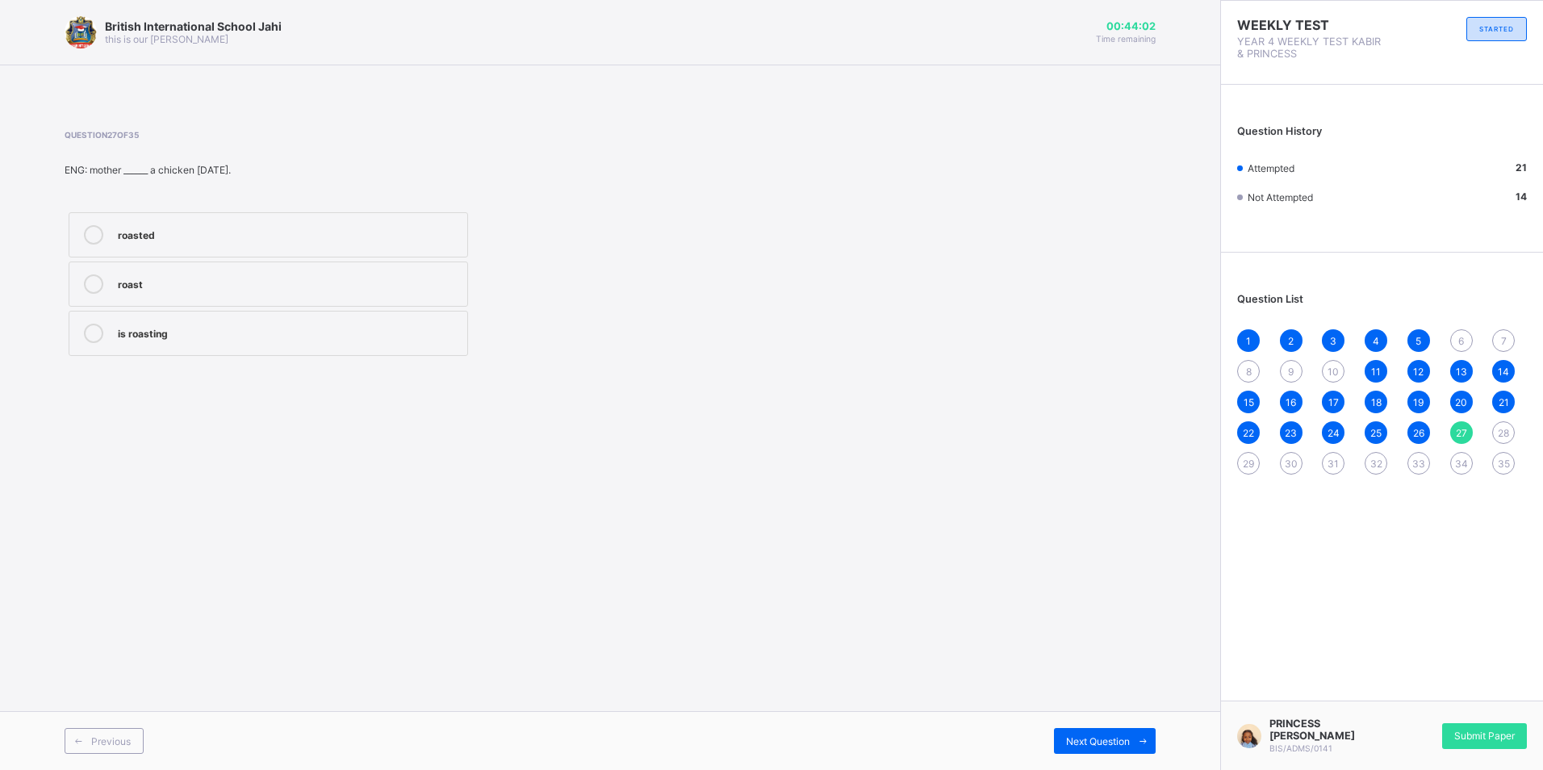
click at [411, 224] on label "roasted" at bounding box center [269, 234] width 400 height 45
click at [1096, 733] on div "Next Question" at bounding box center [1105, 741] width 102 height 26
click at [347, 287] on div "know" at bounding box center [288, 282] width 341 height 16
click at [1134, 737] on span at bounding box center [1143, 741] width 26 height 26
click at [329, 220] on label "leave" at bounding box center [269, 234] width 400 height 45
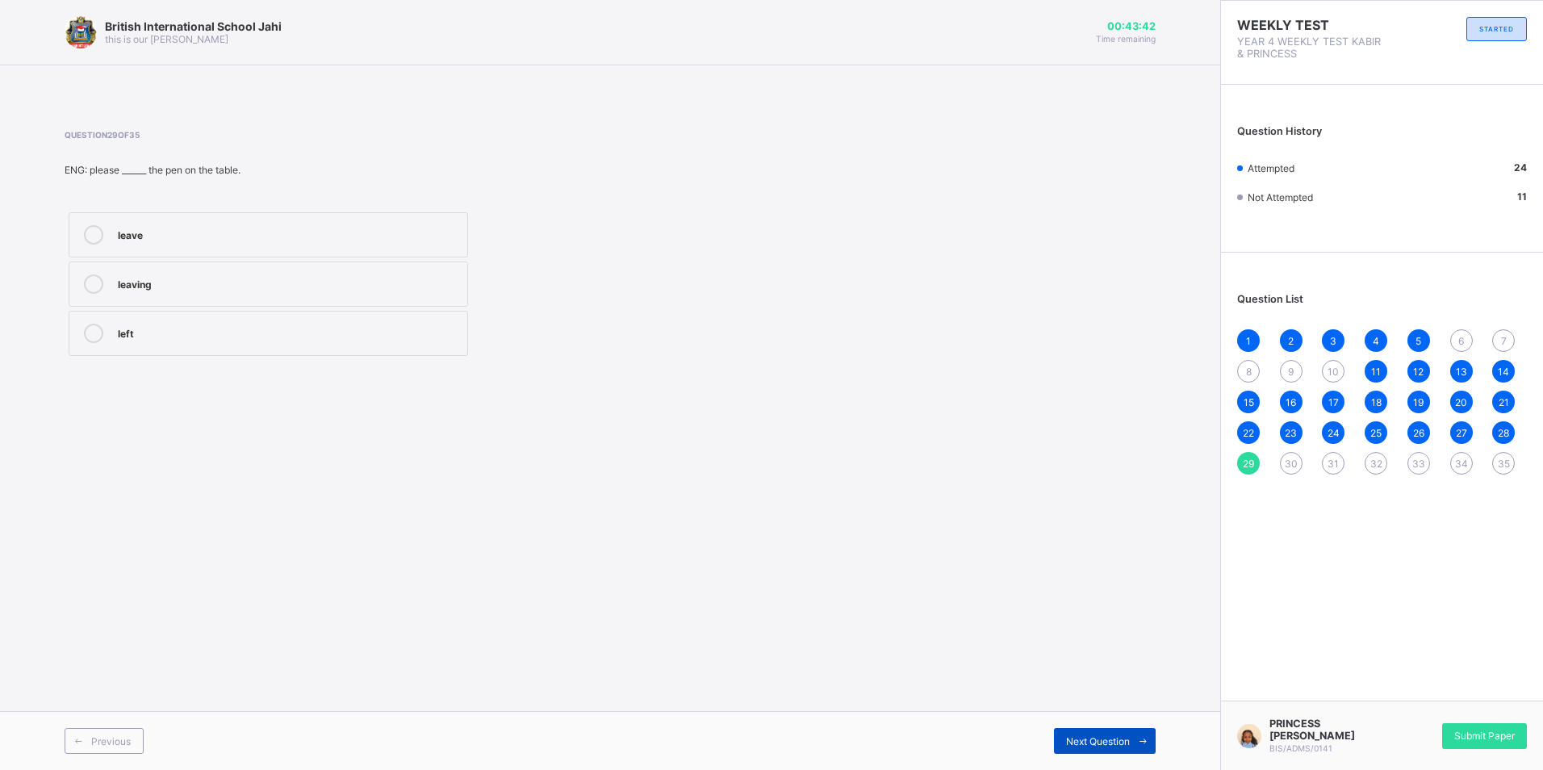
click at [1125, 745] on span "Next Question" at bounding box center [1098, 741] width 64 height 12
click at [454, 217] on label "is" at bounding box center [269, 234] width 400 height 45
click at [1128, 743] on span "Next Question" at bounding box center [1098, 741] width 64 height 12
click at [432, 296] on label "Running" at bounding box center [269, 284] width 400 height 45
click at [1140, 732] on span at bounding box center [1143, 741] width 26 height 26
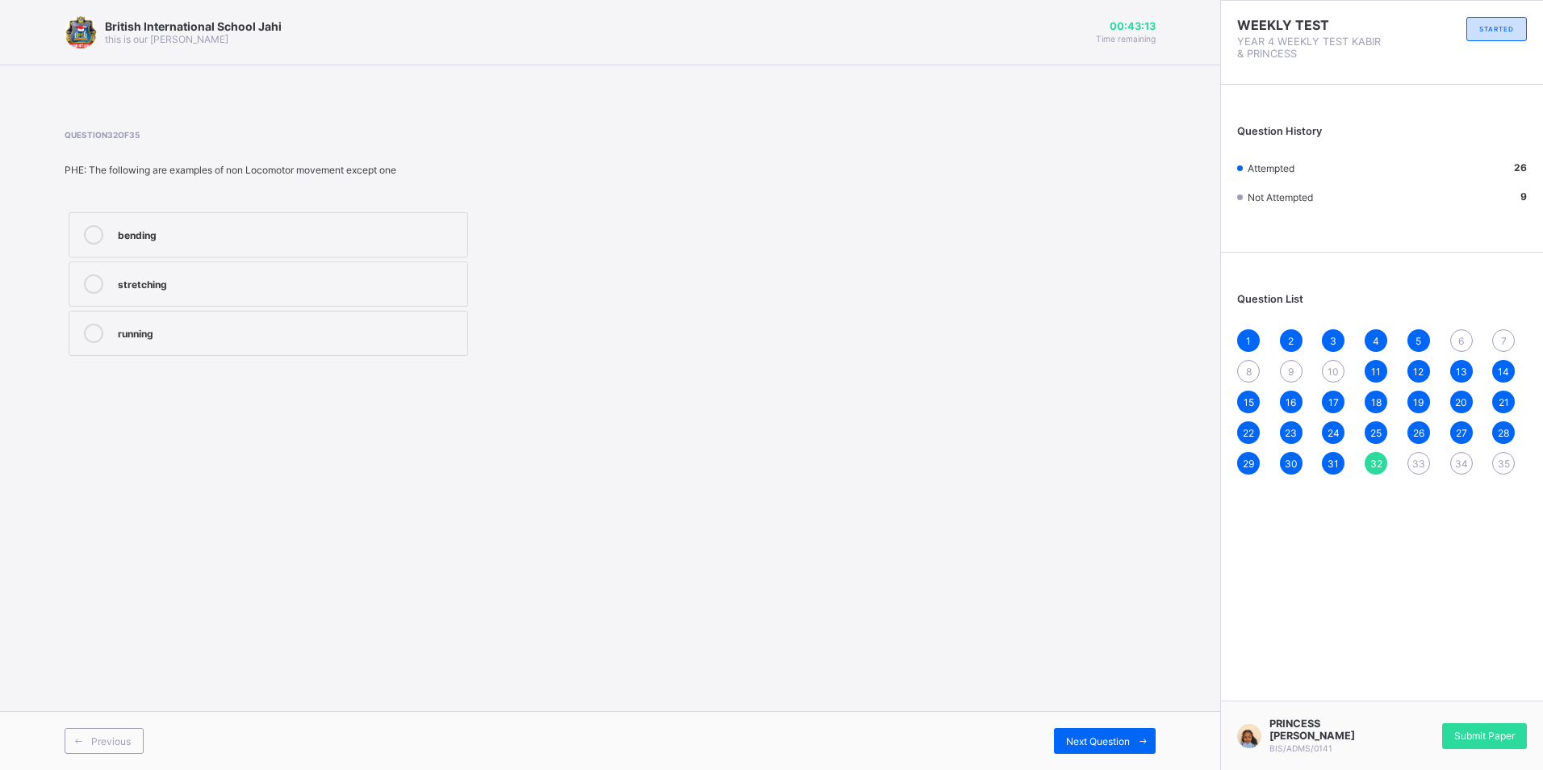
click at [462, 332] on label "running" at bounding box center [269, 333] width 400 height 45
click at [1143, 740] on icon at bounding box center [1143, 741] width 12 height 10
click at [128, 276] on div "Stretching" at bounding box center [288, 282] width 341 height 16
click at [1077, 731] on div "Next Question" at bounding box center [1105, 741] width 102 height 26
click at [421, 237] on div "Non_ Locomotor movement" at bounding box center [288, 233] width 341 height 16
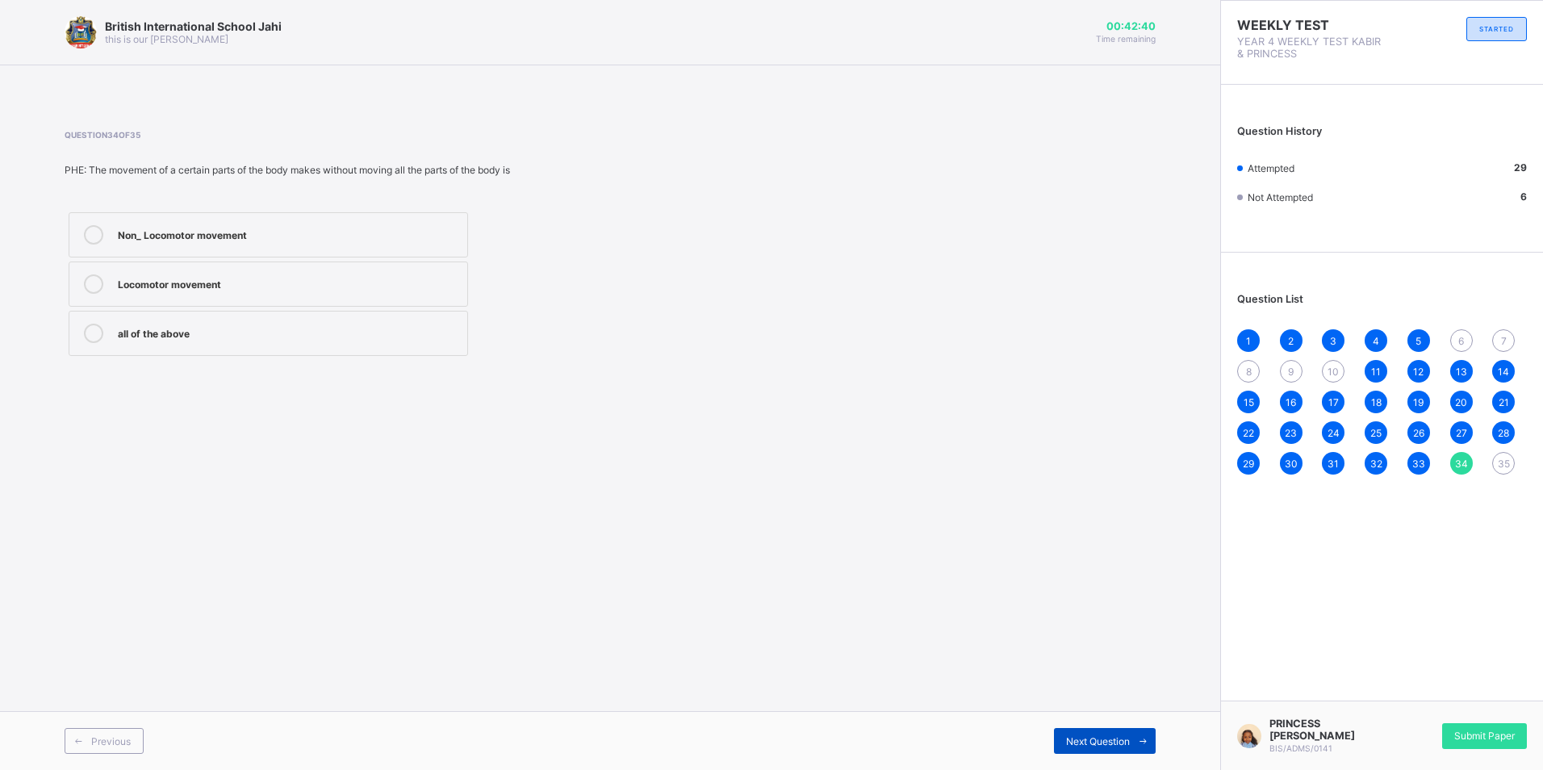
click at [1135, 734] on span at bounding box center [1143, 741] width 26 height 26
click at [366, 340] on div "Locomotor movement" at bounding box center [288, 333] width 341 height 19
click at [1488, 731] on span "Submit Paper" at bounding box center [1484, 736] width 61 height 12
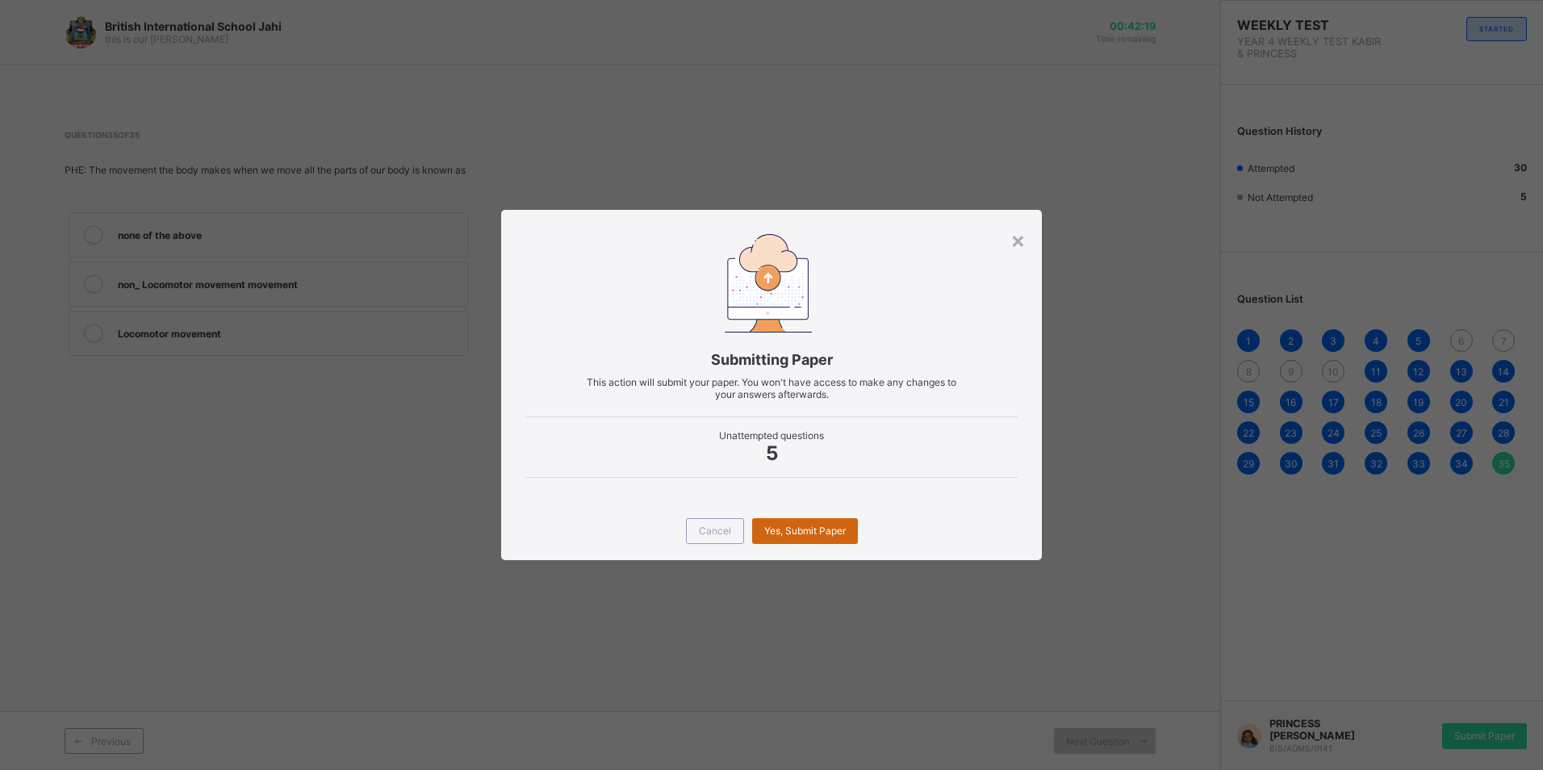
click at [822, 522] on div "Yes, Submit Paper" at bounding box center [805, 531] width 106 height 26
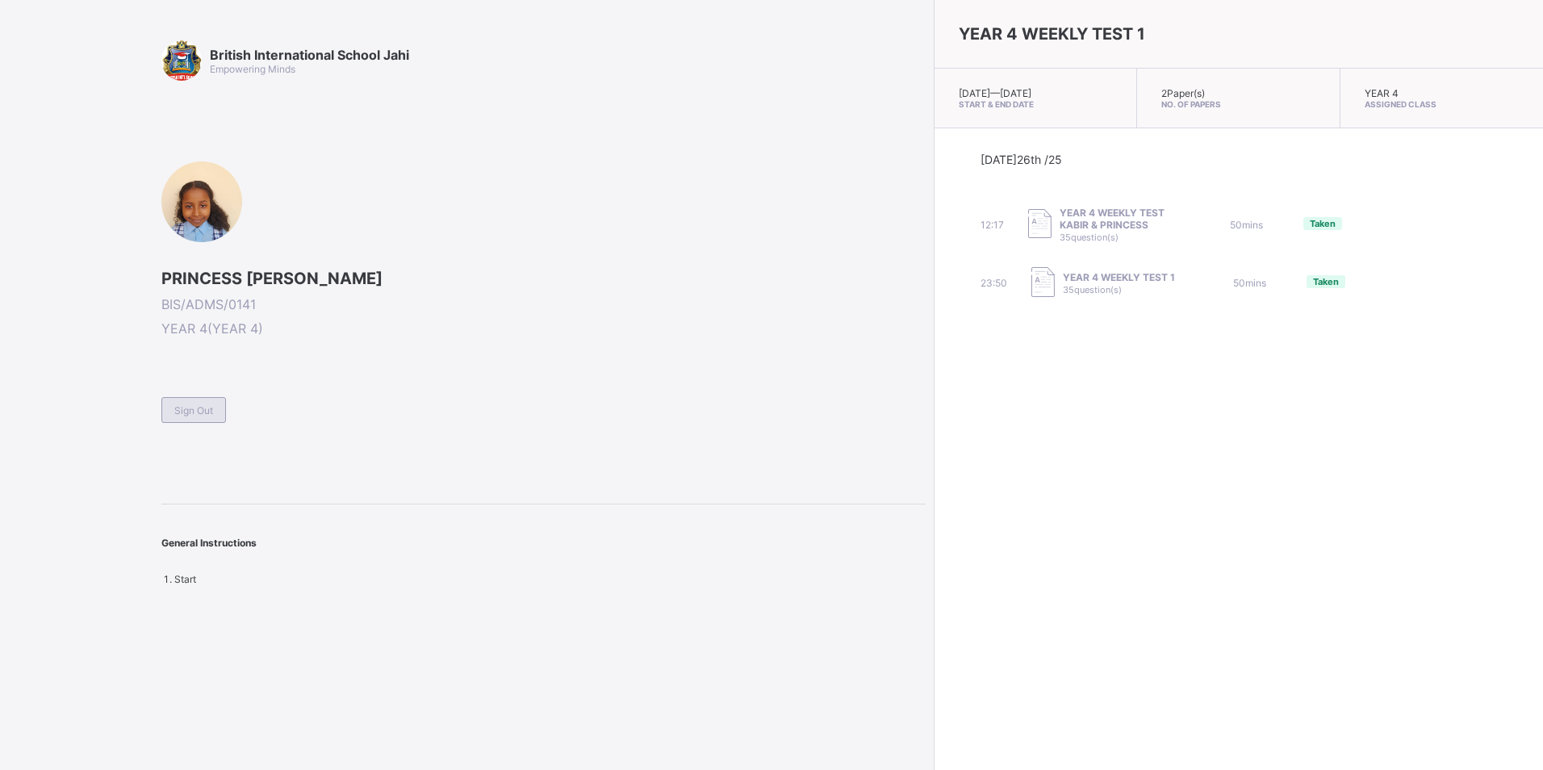
click at [201, 403] on div "Sign Out" at bounding box center [193, 410] width 65 height 26
